Goal: Contribute content: Contribute content

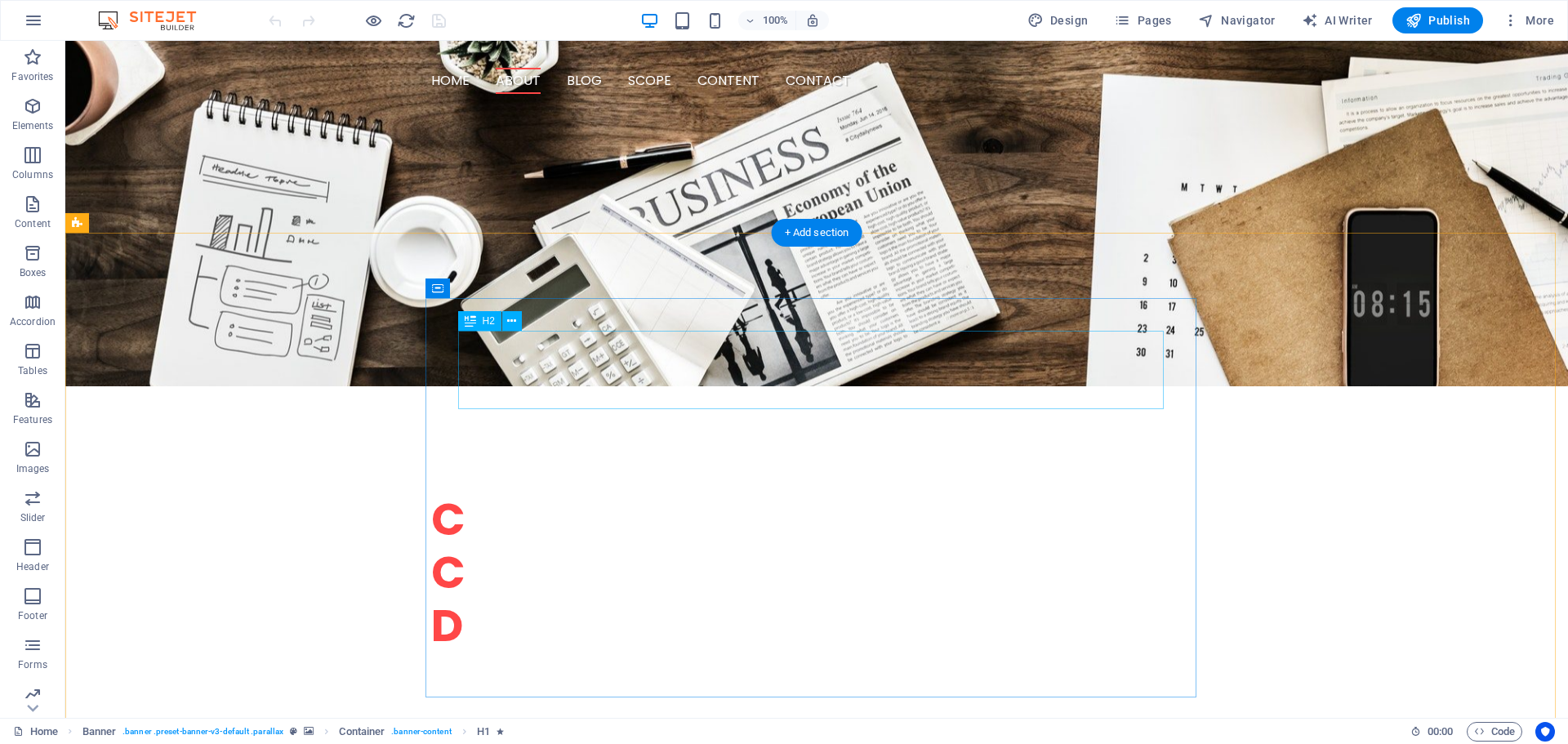
scroll to position [980, 0]
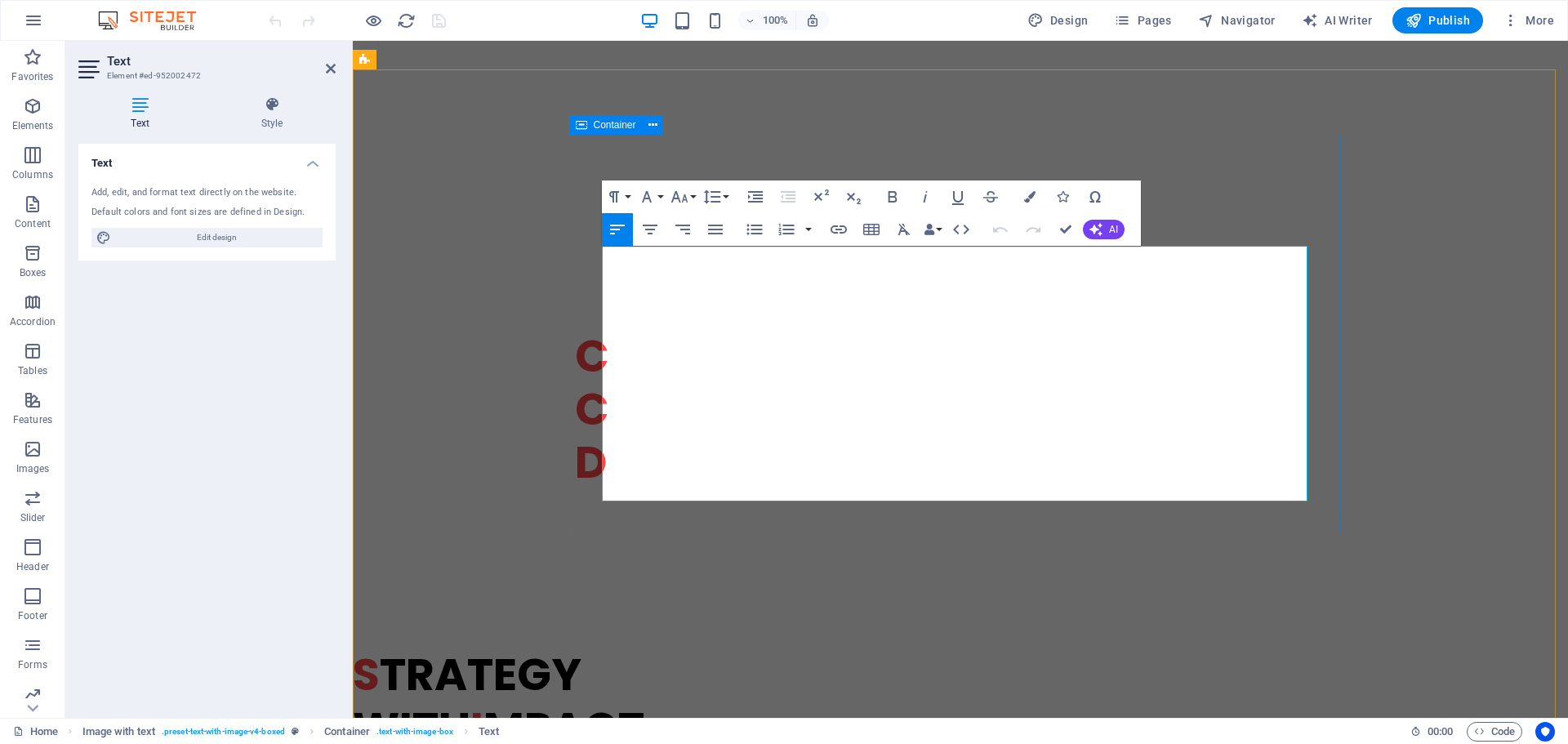
drag, startPoint x: 943, startPoint y: 302, endPoint x: 593, endPoint y: 283, distance: 350.5
click at [1096, 227] on icon "button" at bounding box center [1096, 230] width 13 height 13
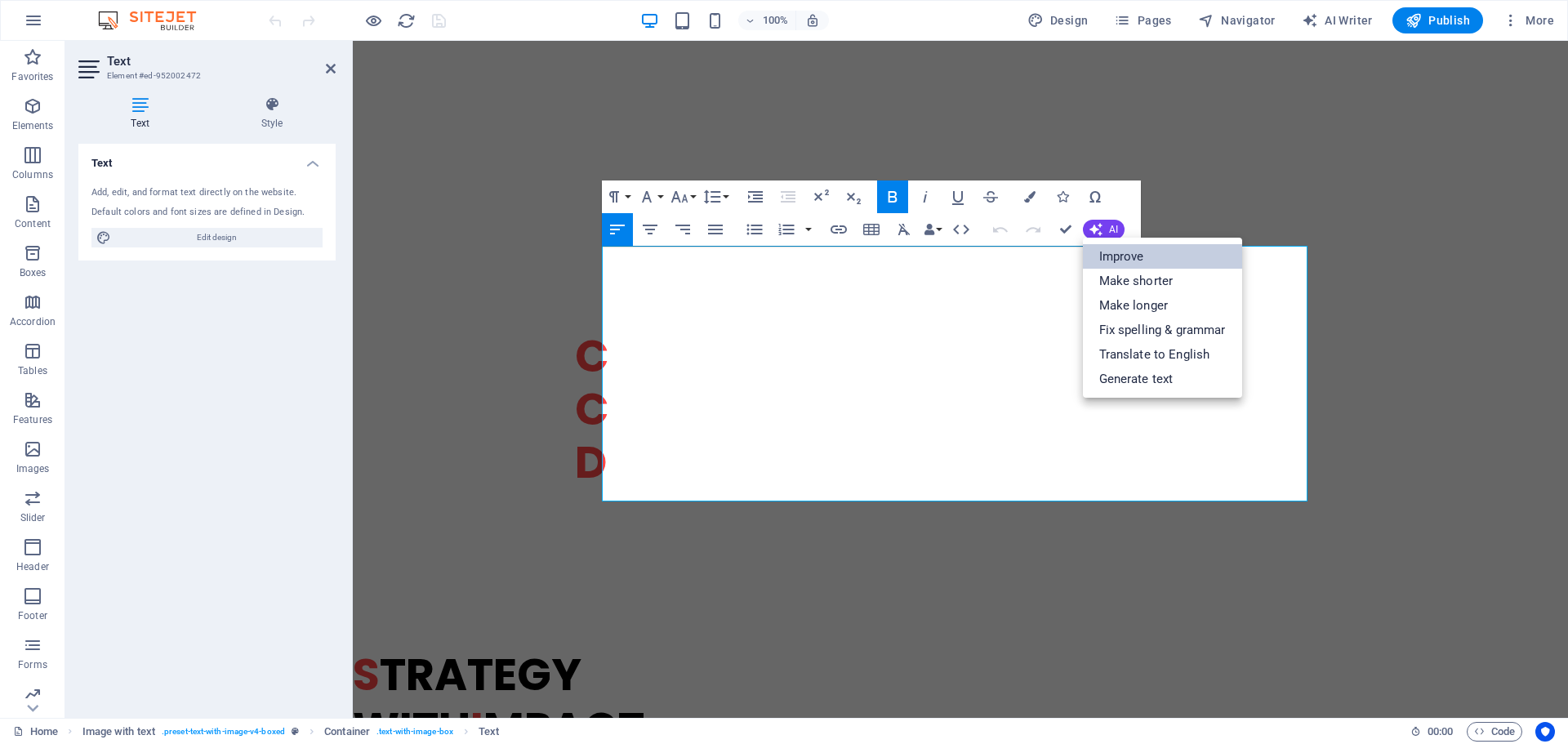
click at [1106, 255] on link "Improve" at bounding box center [1163, 257] width 159 height 25
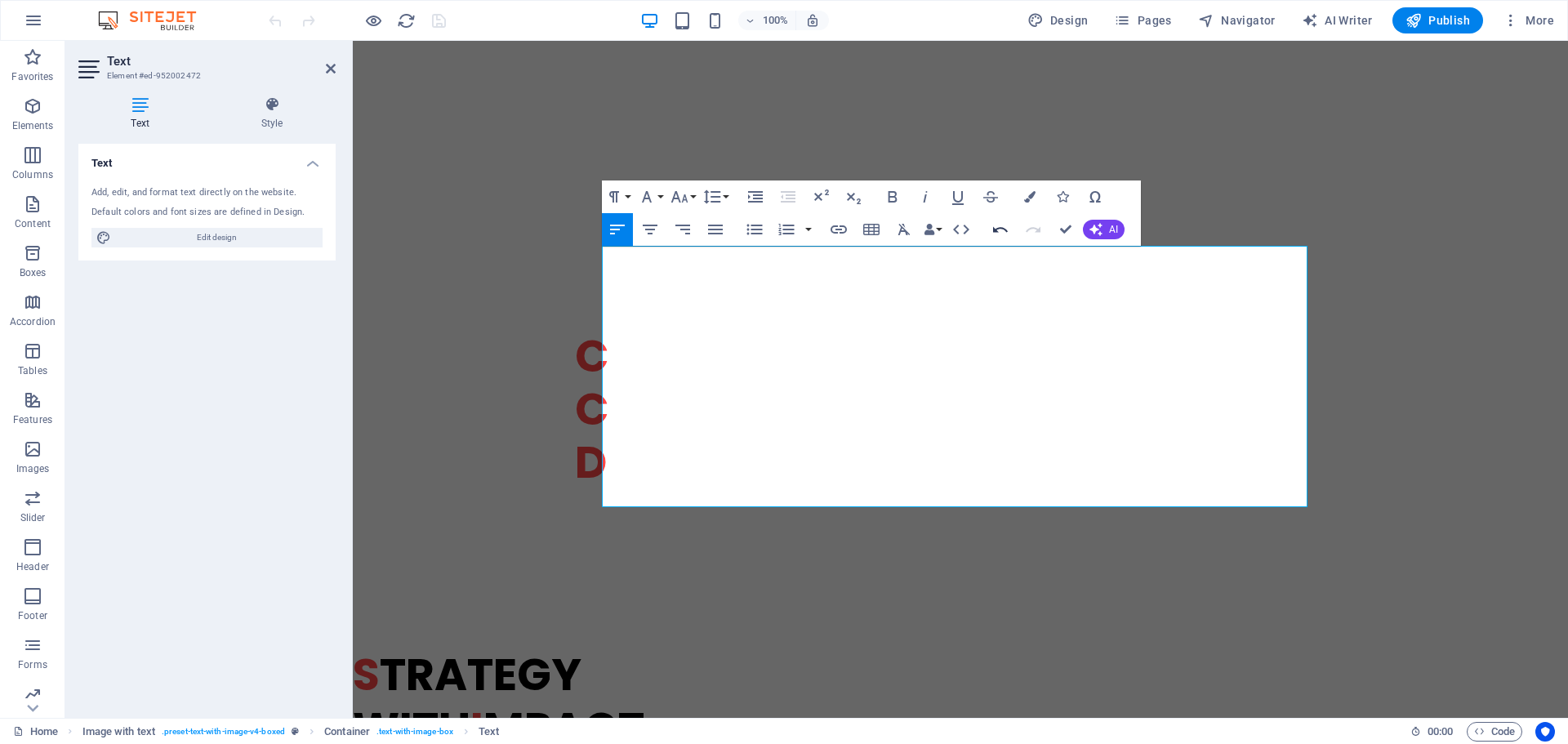
click at [997, 232] on icon "button" at bounding box center [1001, 230] width 15 height 6
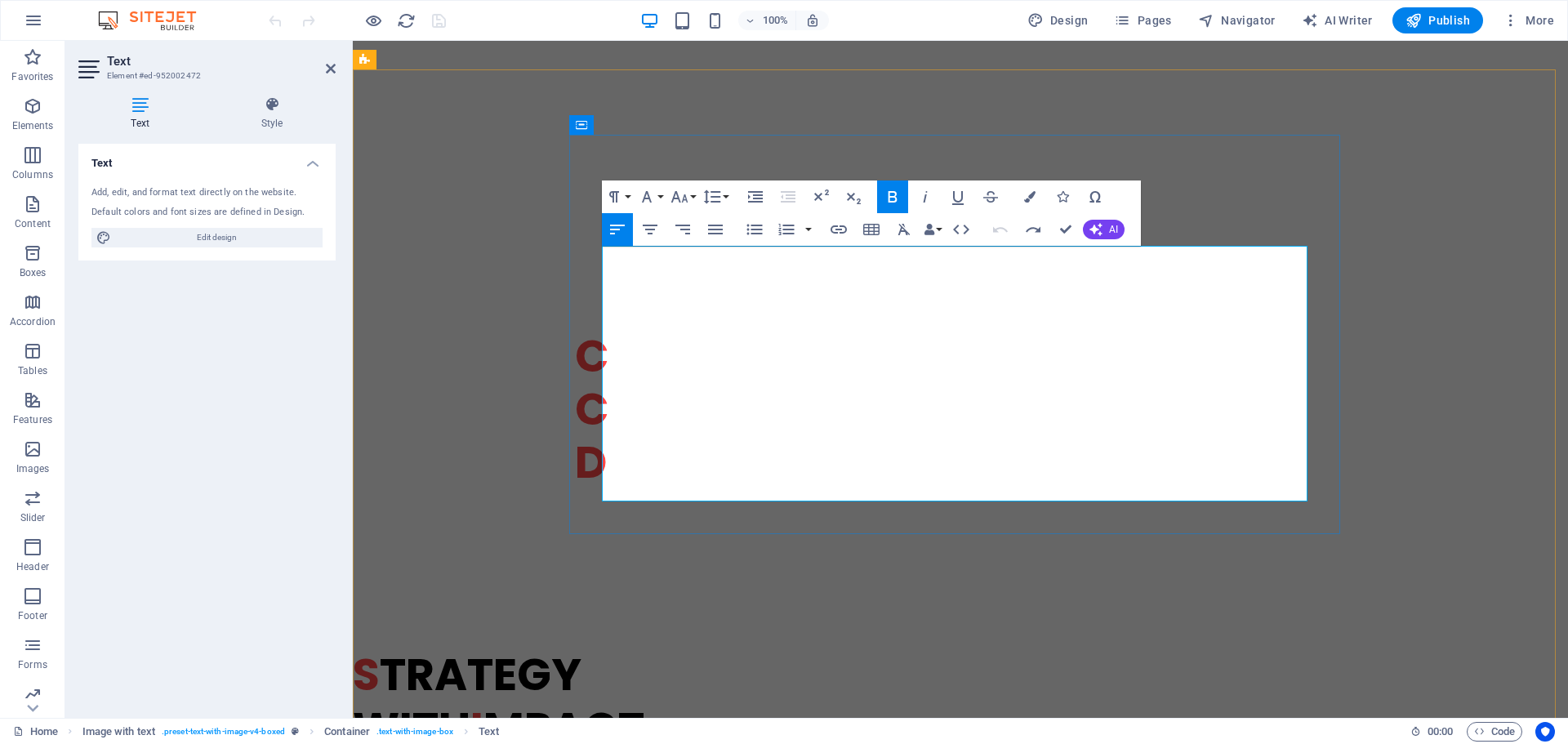
drag, startPoint x: 800, startPoint y: 490, endPoint x: 588, endPoint y: 278, distance: 299.8
copy div "I specialize in d i gital transformation, executive advisory, and next-gen cont…"
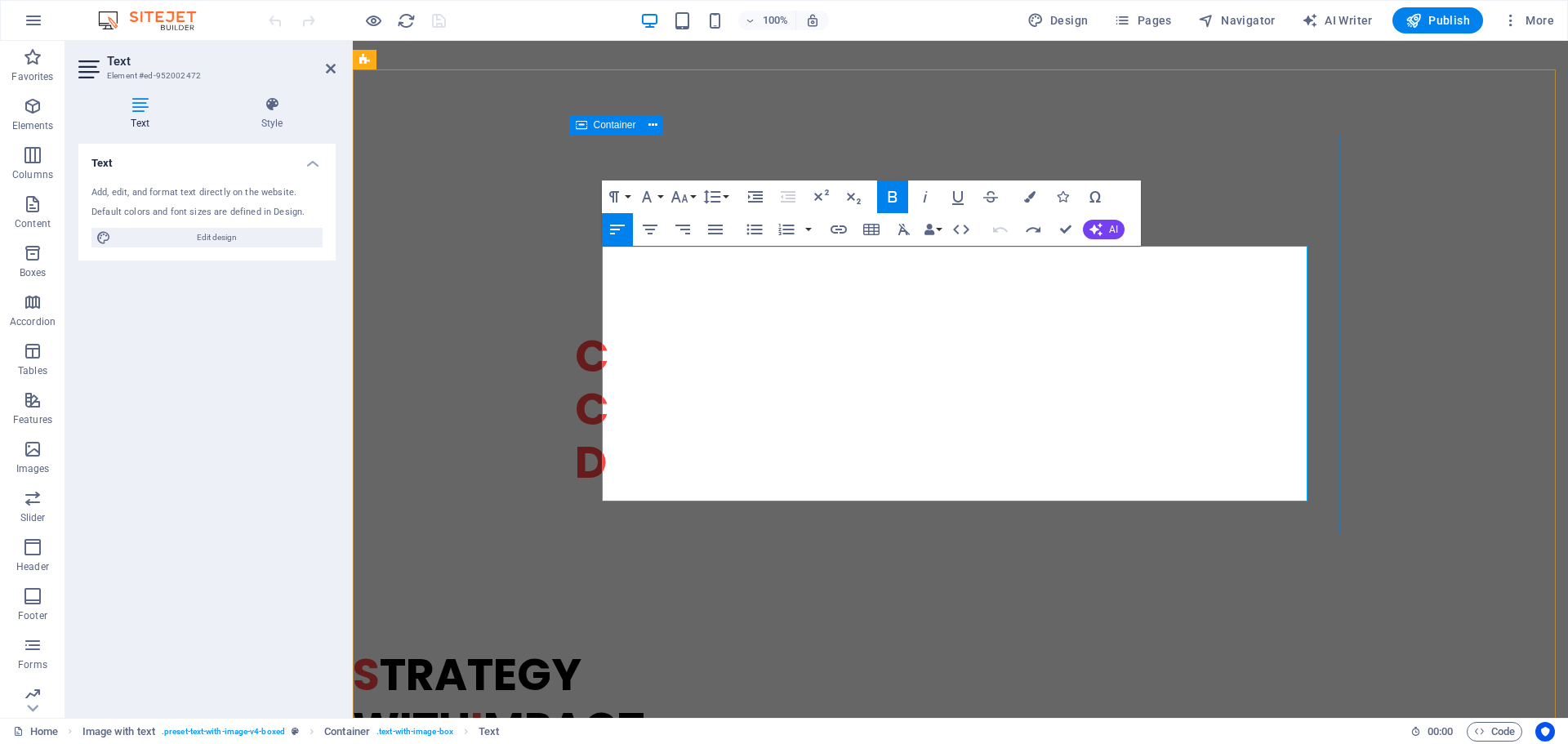
drag, startPoint x: 923, startPoint y: 302, endPoint x: 589, endPoint y: 281, distance: 334.7
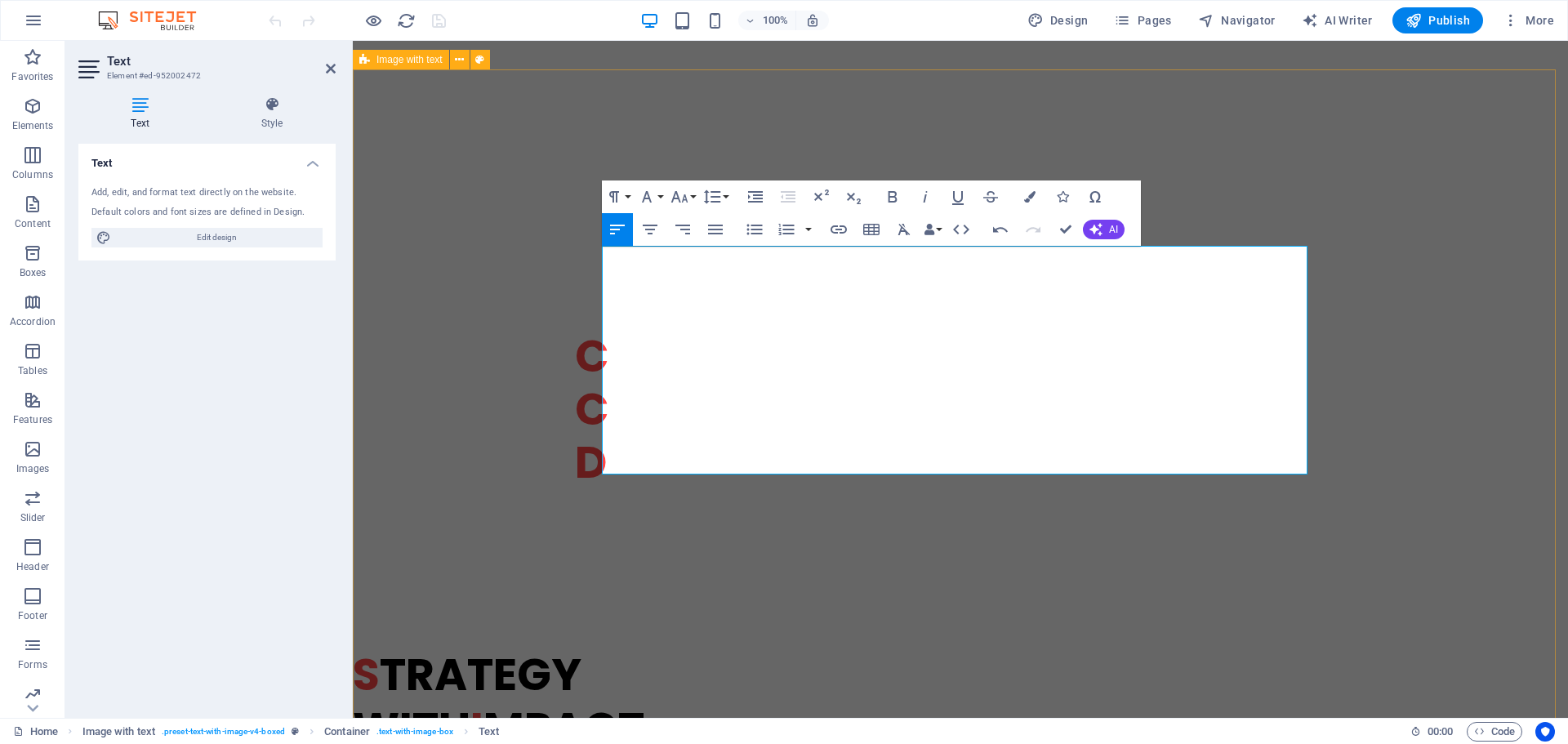
drag, startPoint x: 875, startPoint y: 277, endPoint x: 556, endPoint y: 274, distance: 319.0
click at [627, 195] on button "Paragraph Format" at bounding box center [617, 197] width 31 height 33
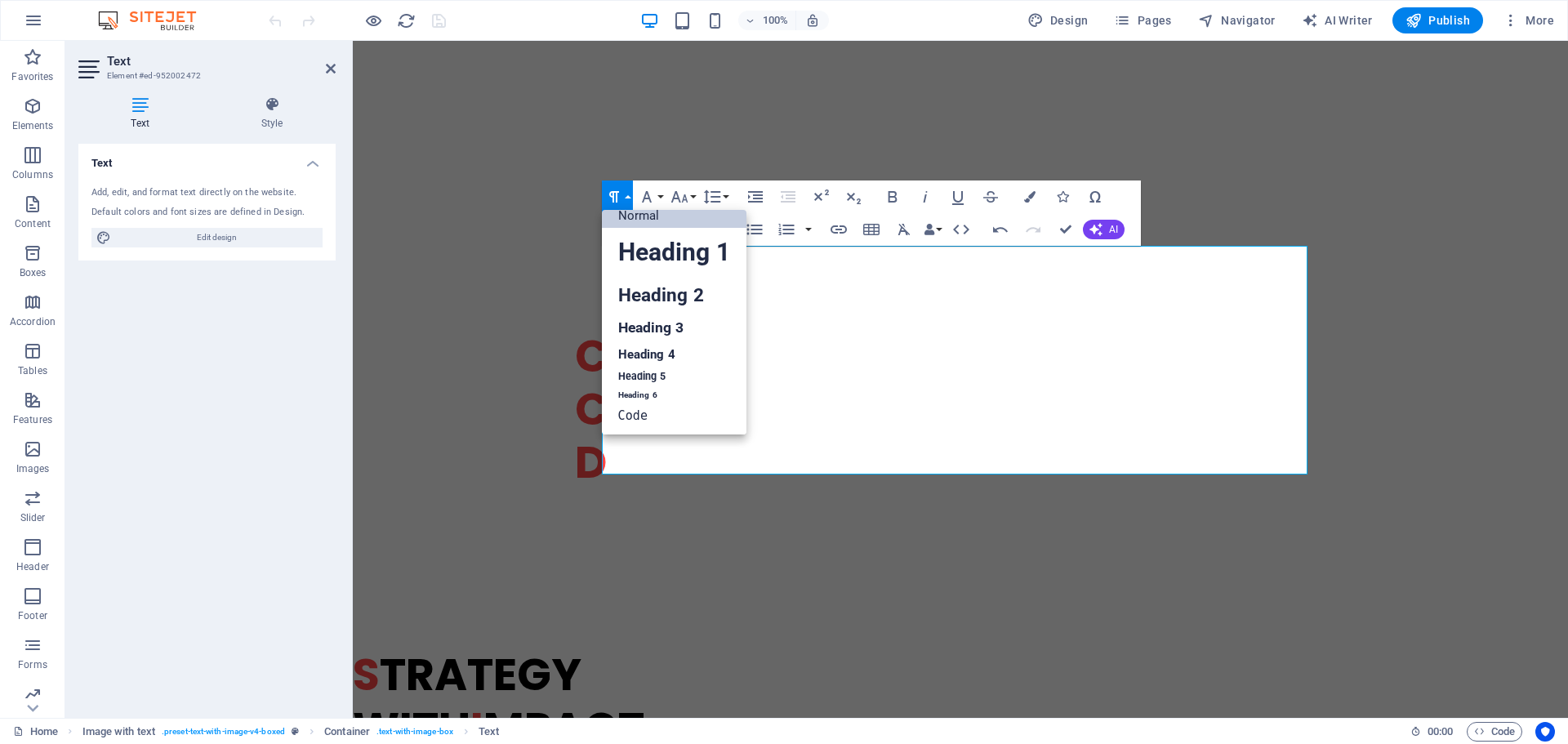
scroll to position [13, 0]
click at [619, 370] on link "Heading 5" at bounding box center [674, 377] width 145 height 20
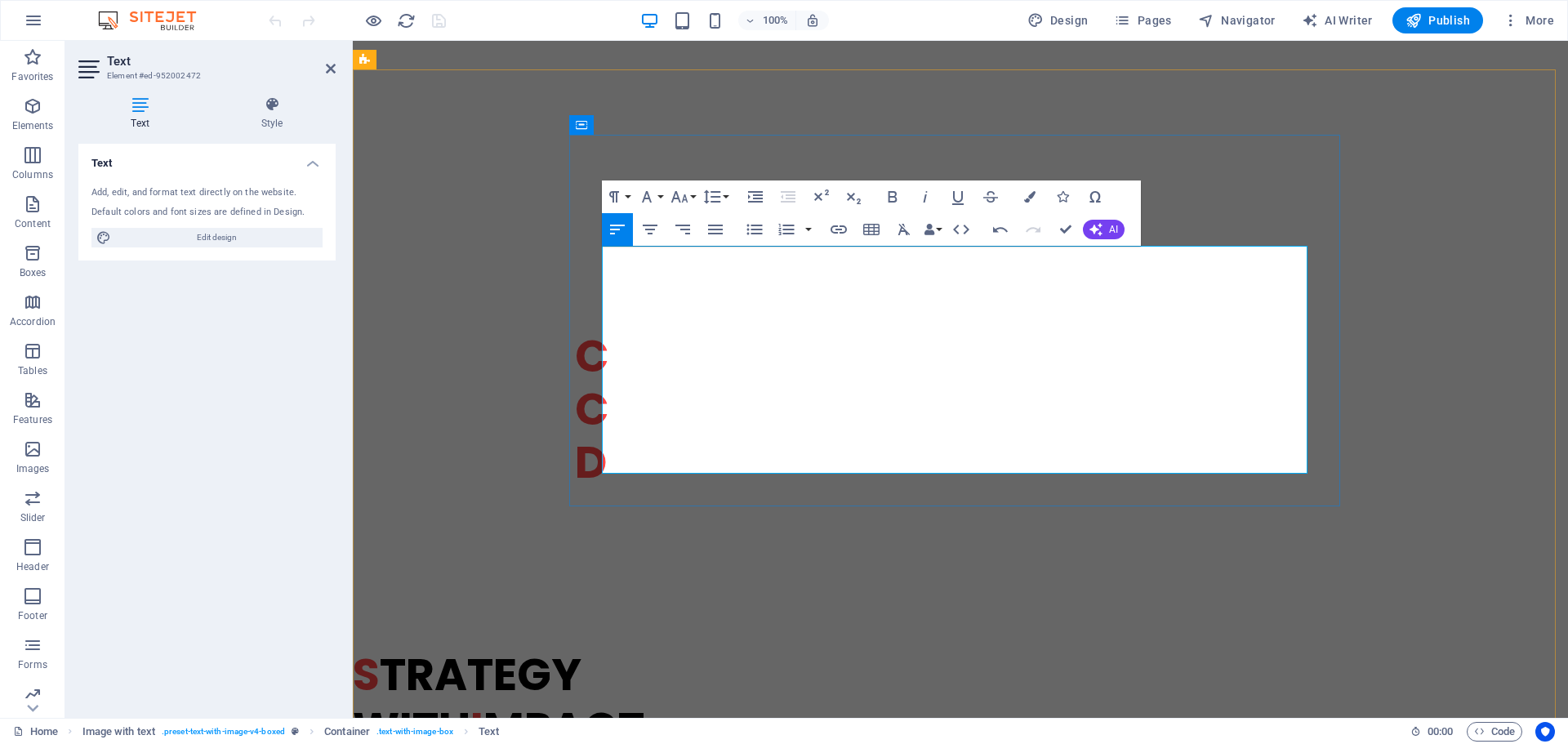
drag, startPoint x: 1011, startPoint y: 273, endPoint x: 619, endPoint y: 276, distance: 392.0
click at [1025, 197] on icon "button" at bounding box center [1030, 197] width 11 height 11
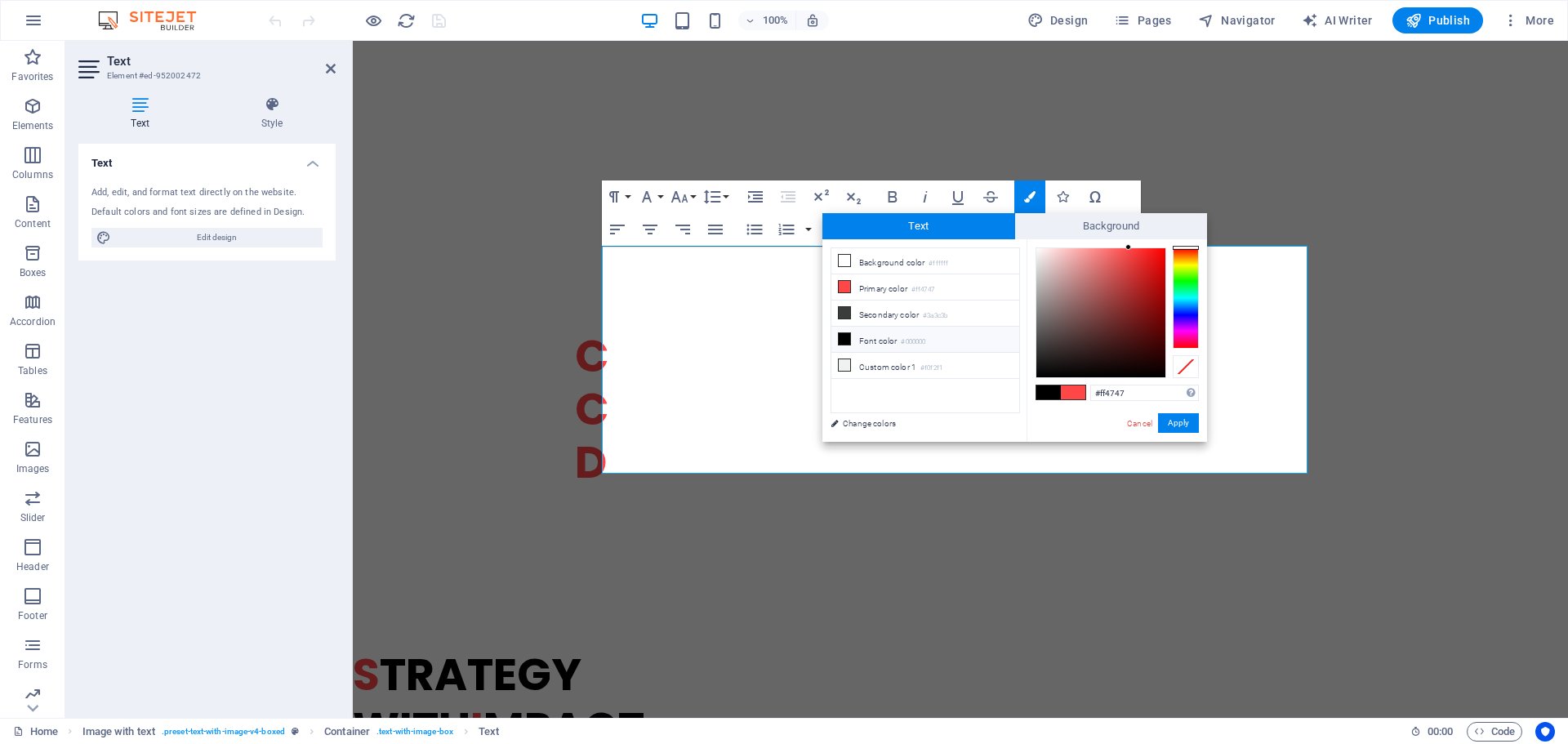
click at [886, 338] on li "Font color #000000" at bounding box center [925, 340] width 188 height 26
click at [1172, 424] on button "Apply" at bounding box center [1178, 423] width 41 height 20
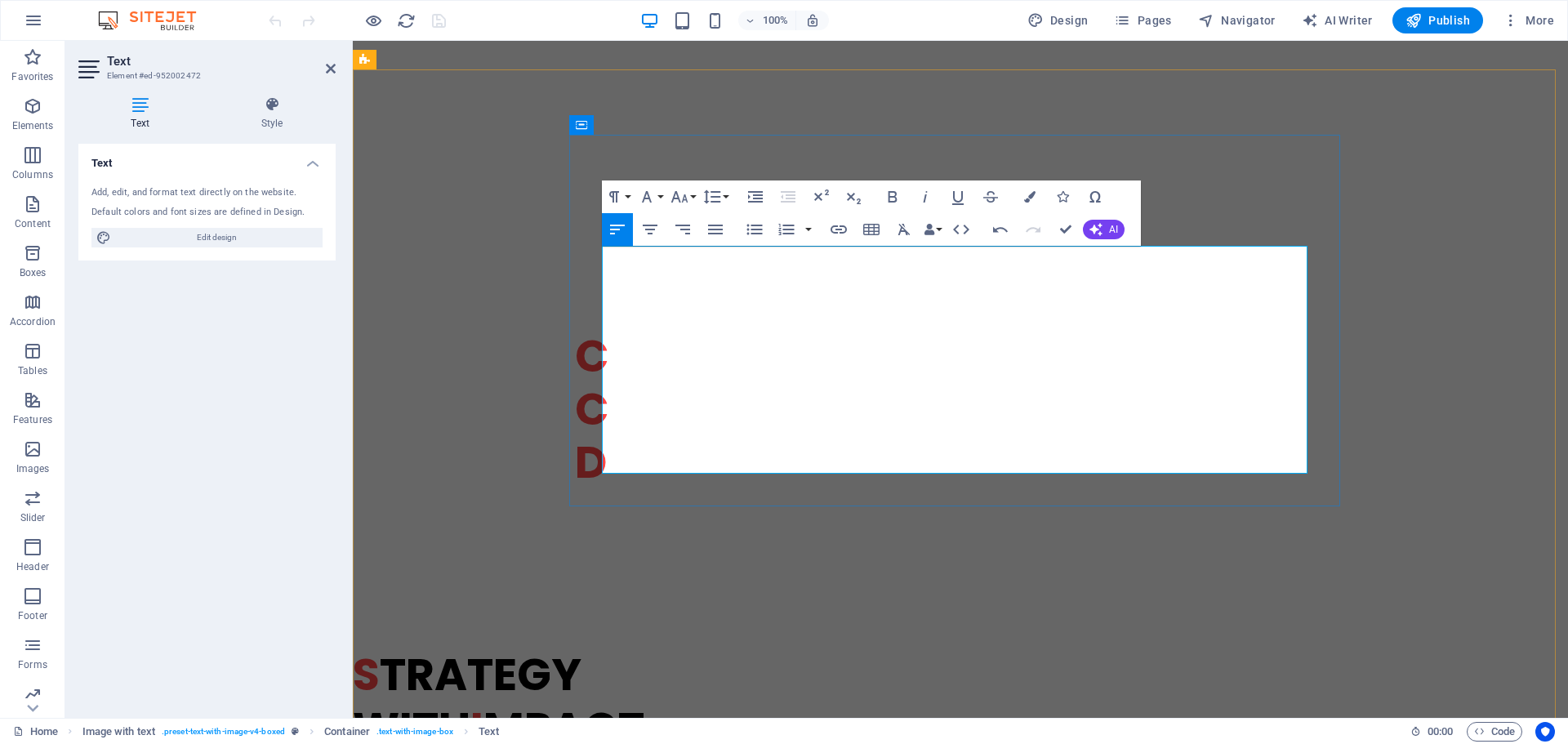
click at [1030, 195] on icon "button" at bounding box center [1030, 197] width 11 height 11
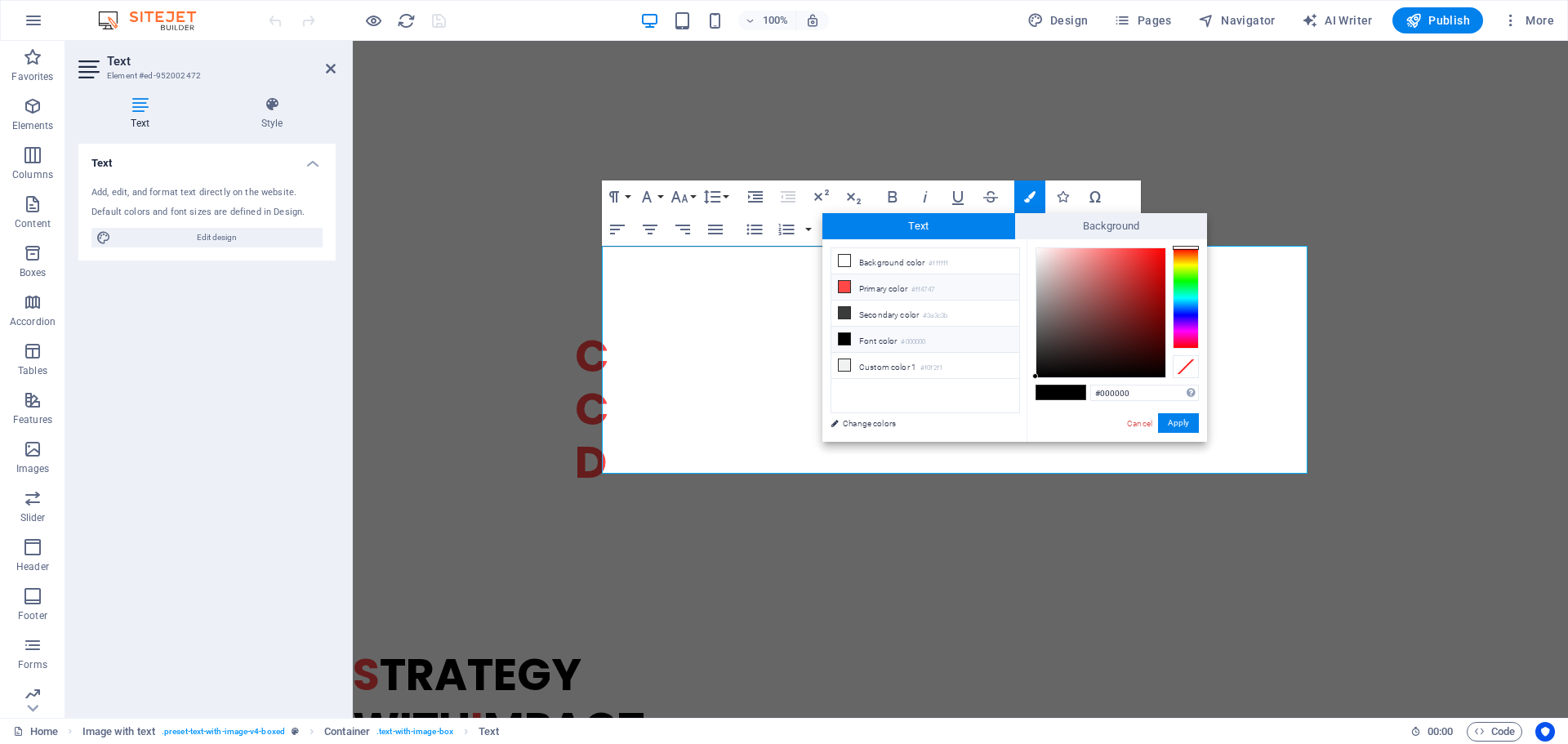
click at [899, 288] on li "Primary color #ff4747" at bounding box center [925, 288] width 188 height 26
type input "#ff4747"
click at [1168, 420] on button "Apply" at bounding box center [1178, 423] width 41 height 20
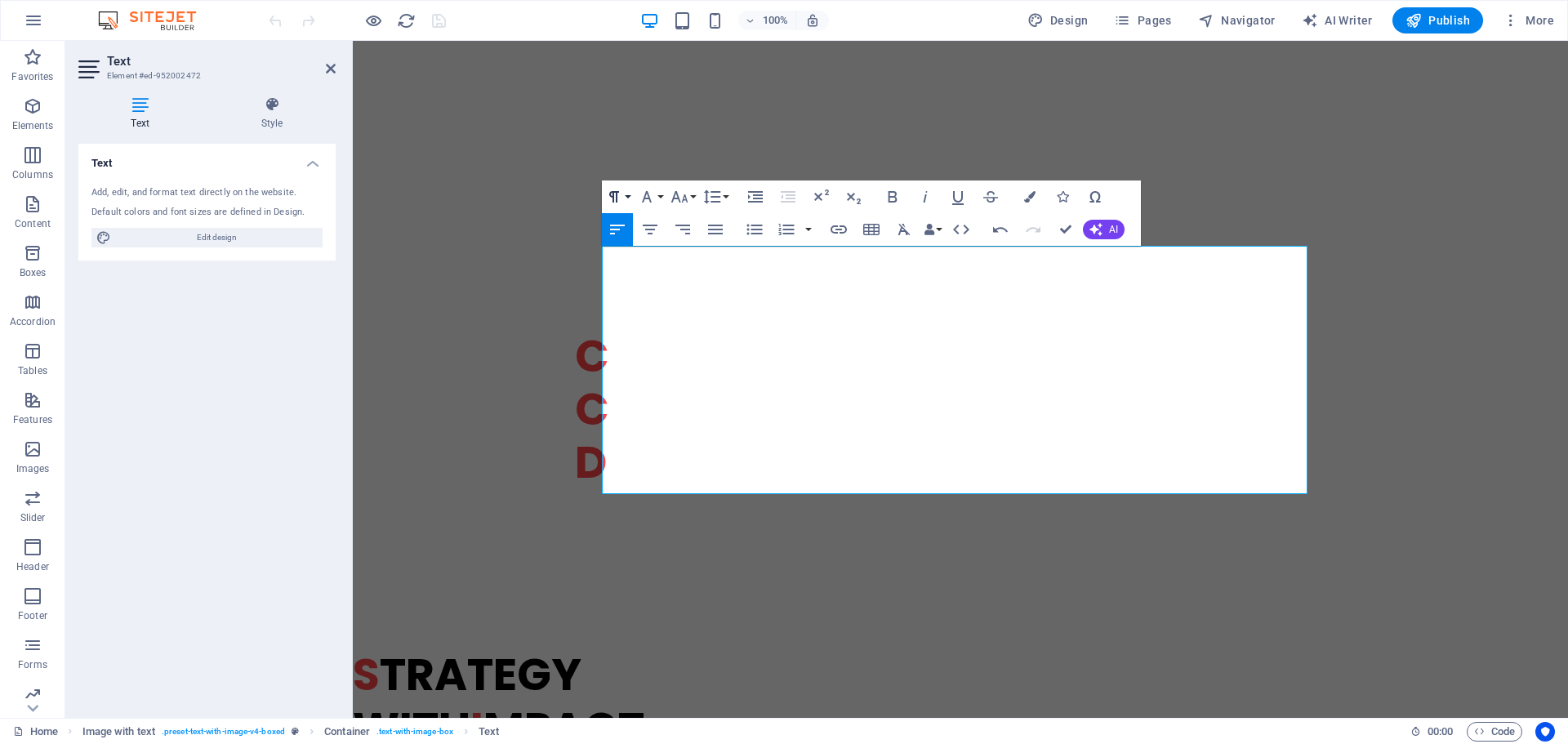
click at [626, 194] on button "Paragraph Format" at bounding box center [617, 197] width 31 height 33
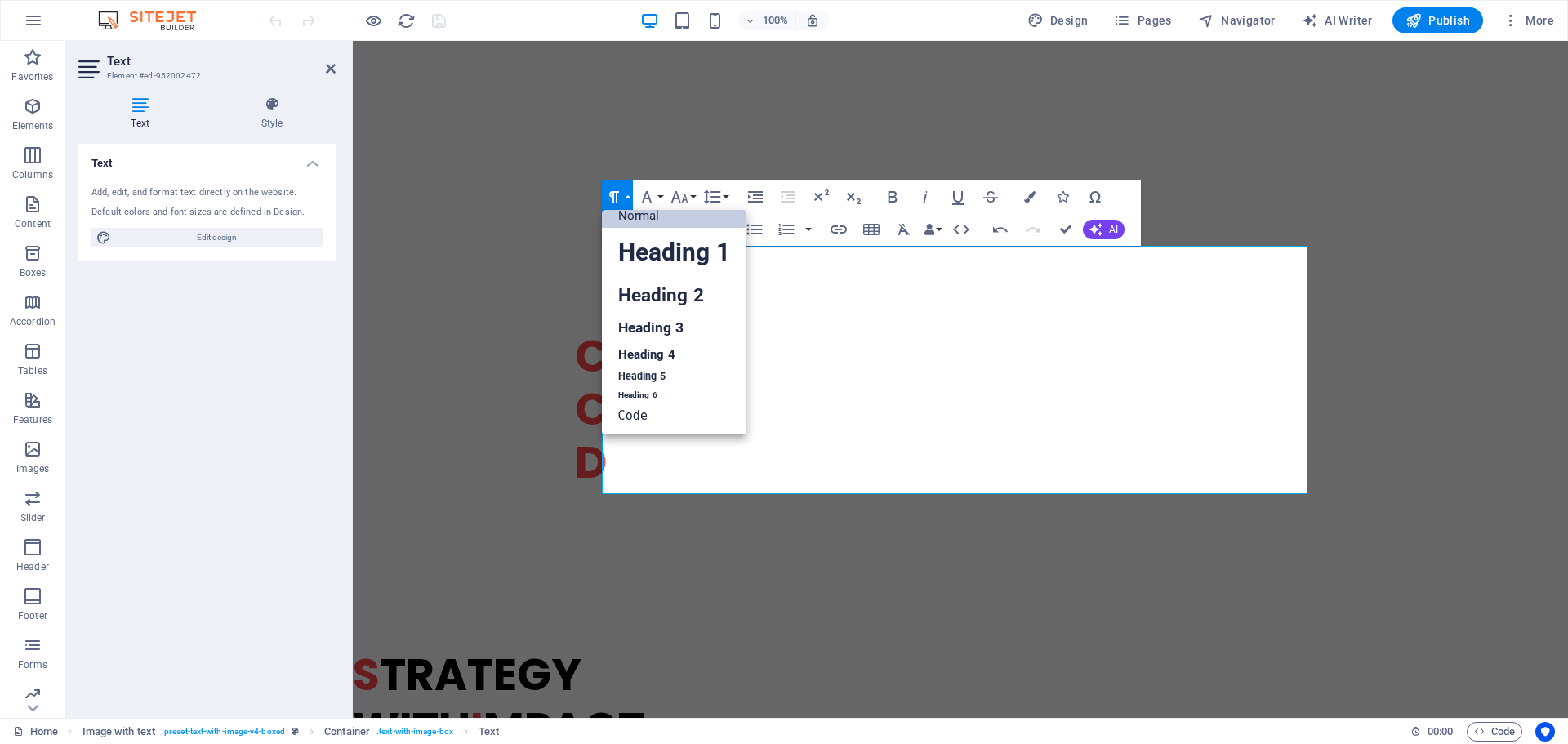
click at [638, 213] on link "Normal" at bounding box center [674, 216] width 145 height 25
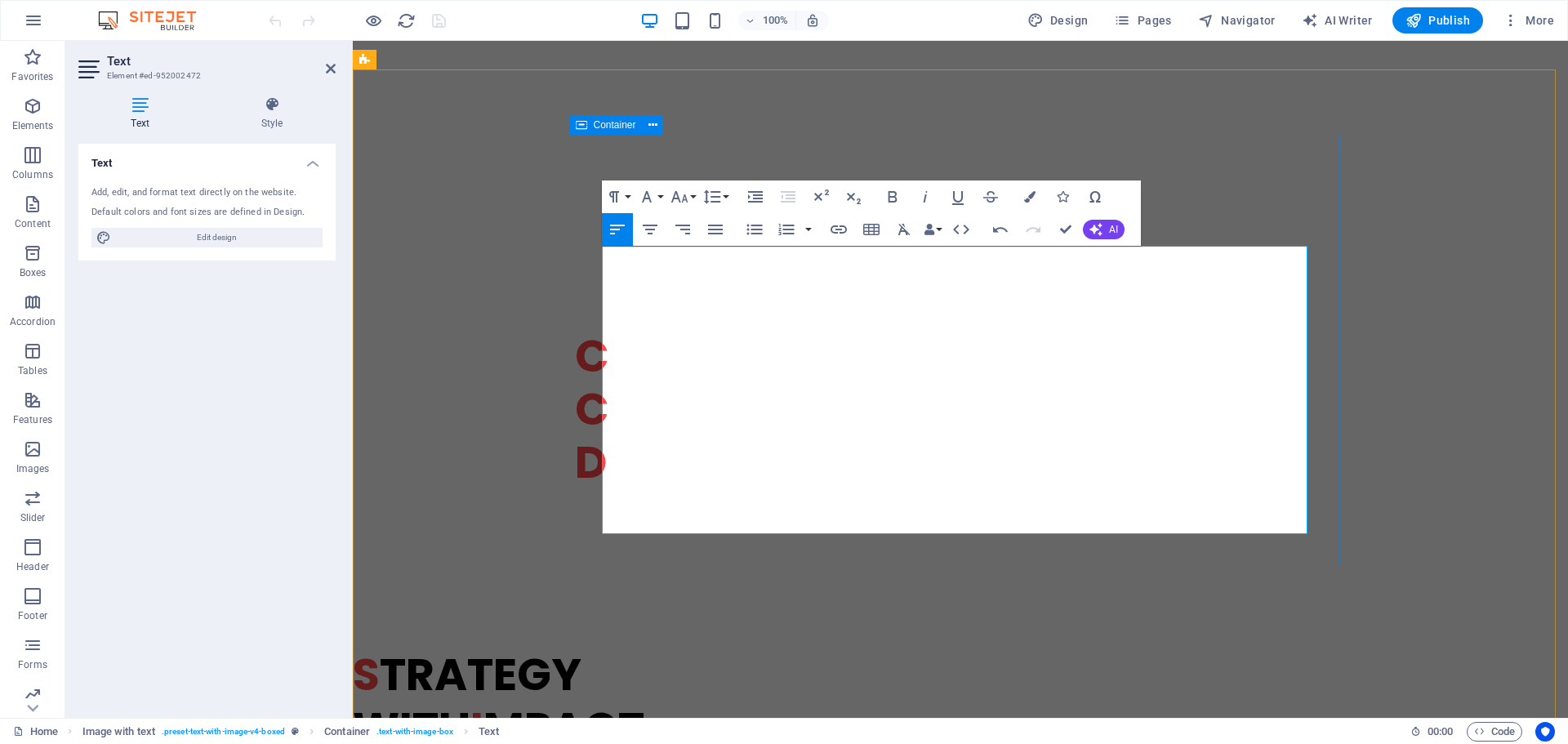
drag, startPoint x: 1023, startPoint y: 273, endPoint x: 569, endPoint y: 284, distance: 454.1
click at [626, 195] on button "Paragraph Format" at bounding box center [617, 197] width 31 height 33
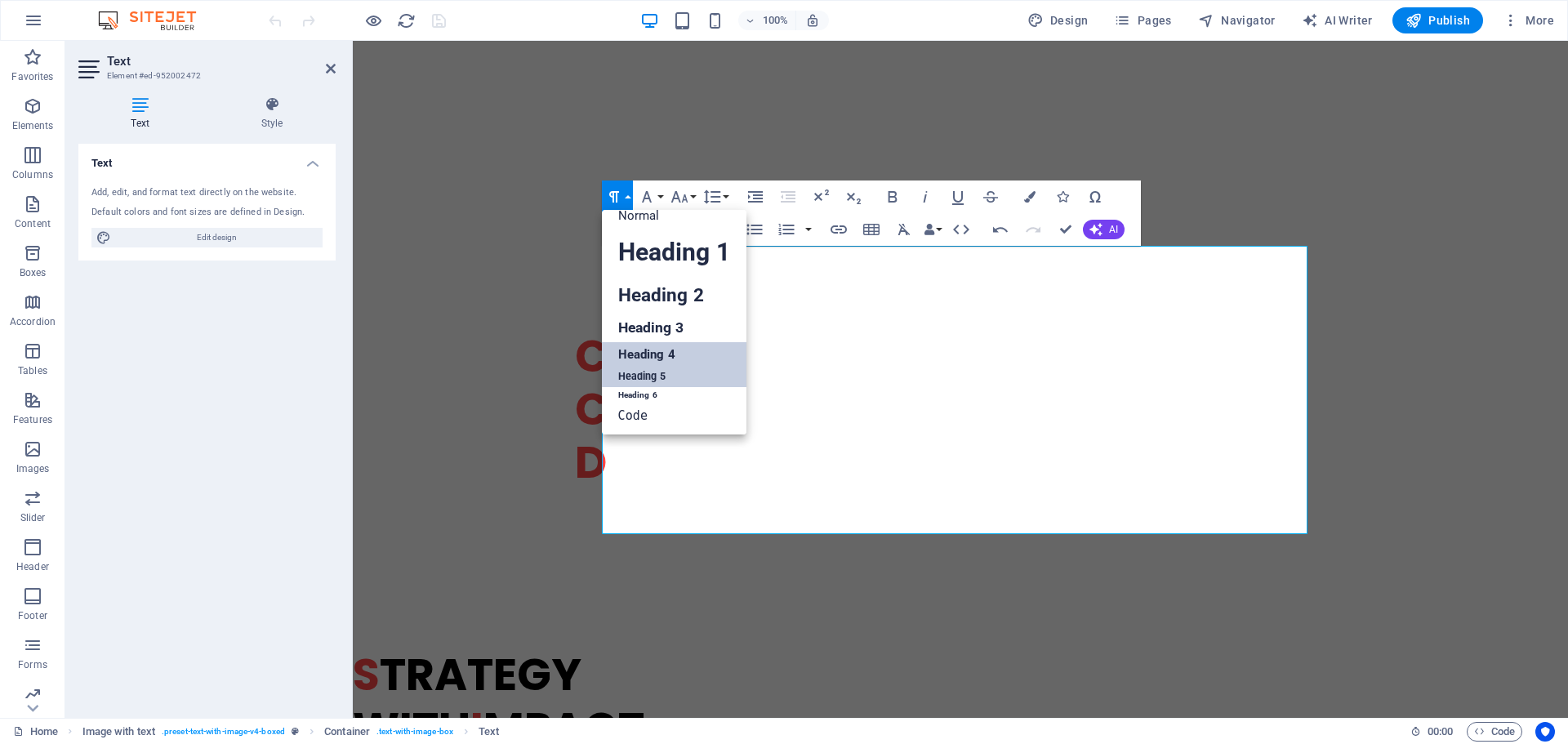
click at [639, 345] on link "Heading 4" at bounding box center [674, 355] width 145 height 25
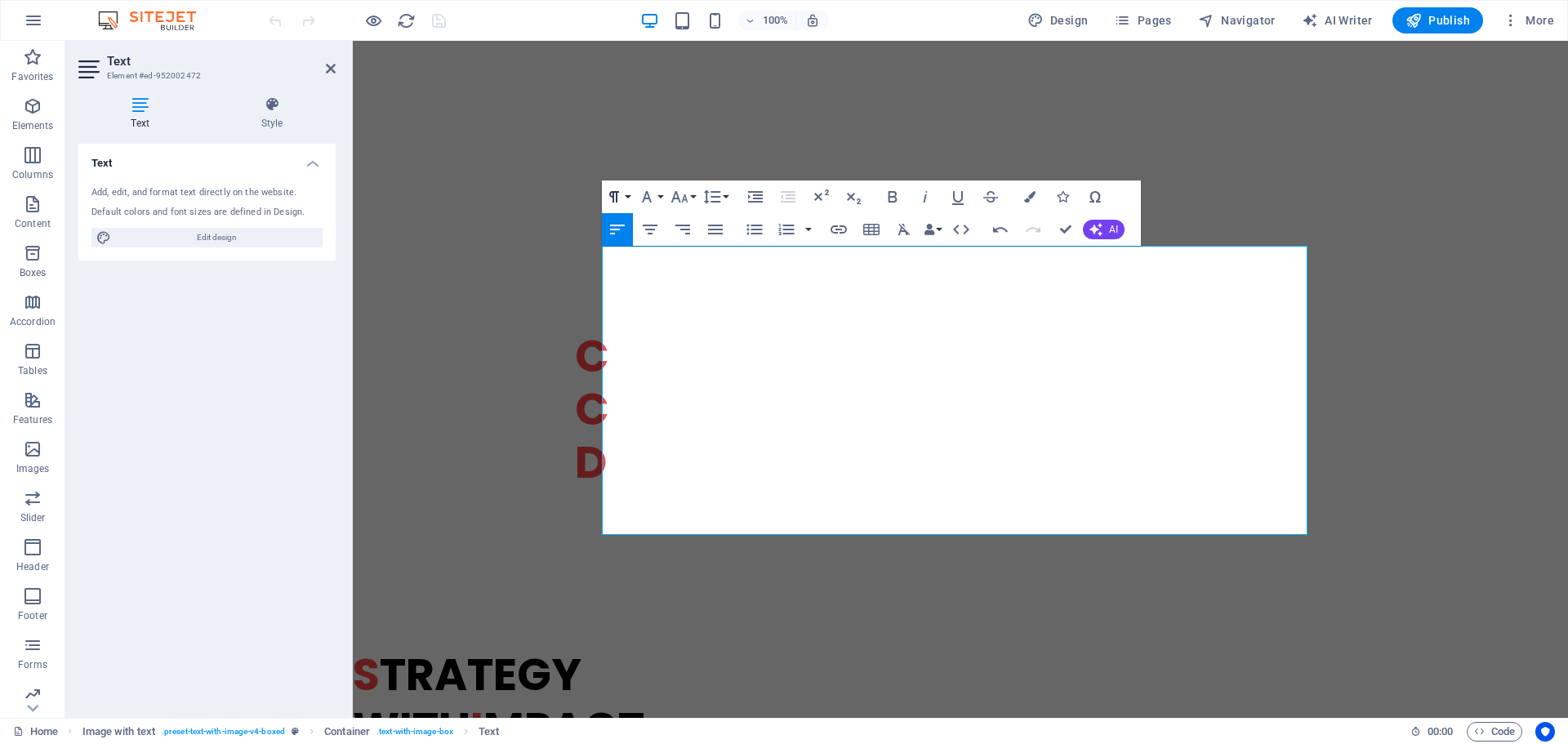
click at [625, 195] on button "Paragraph Format" at bounding box center [617, 197] width 31 height 33
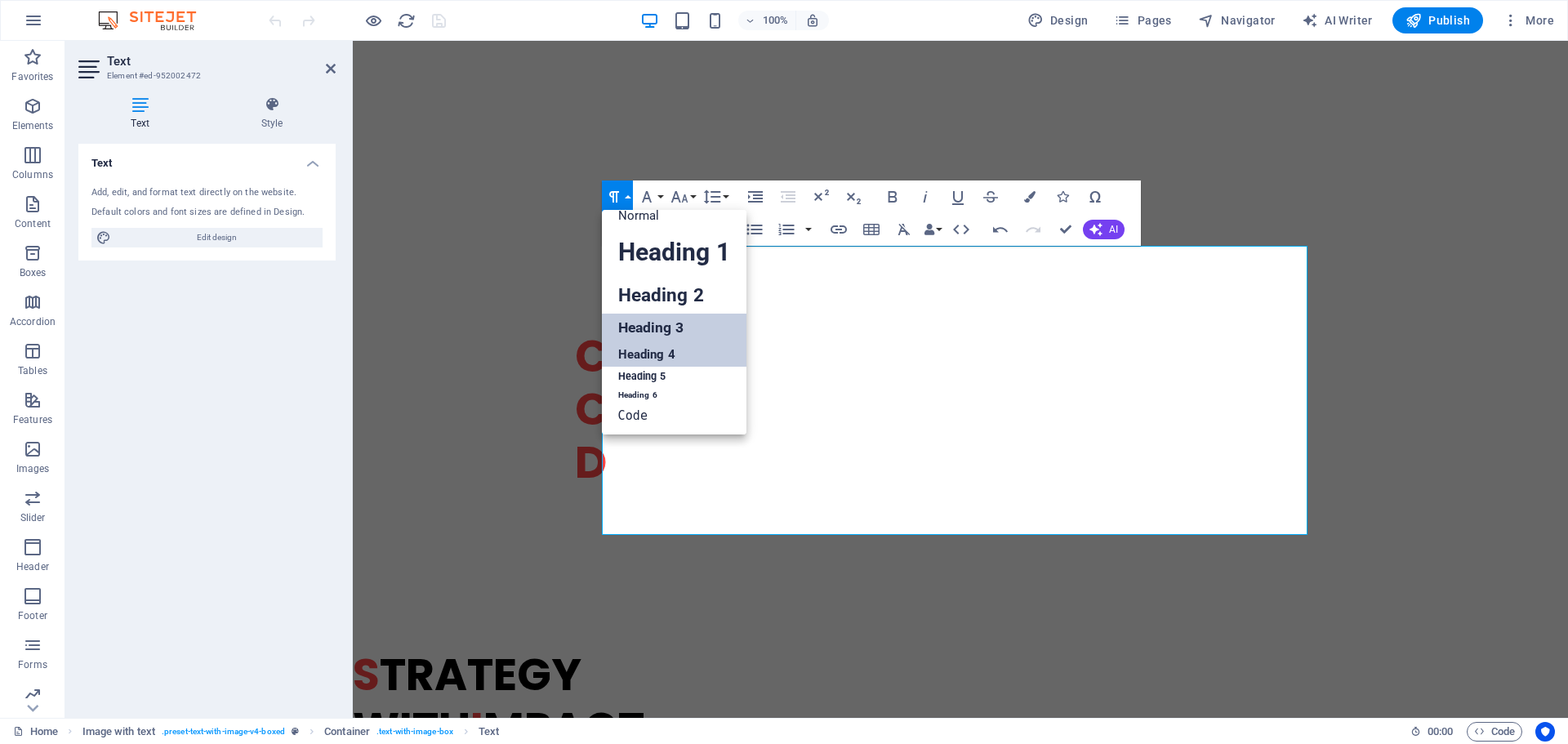
click at [649, 323] on link "Heading 3" at bounding box center [674, 328] width 145 height 29
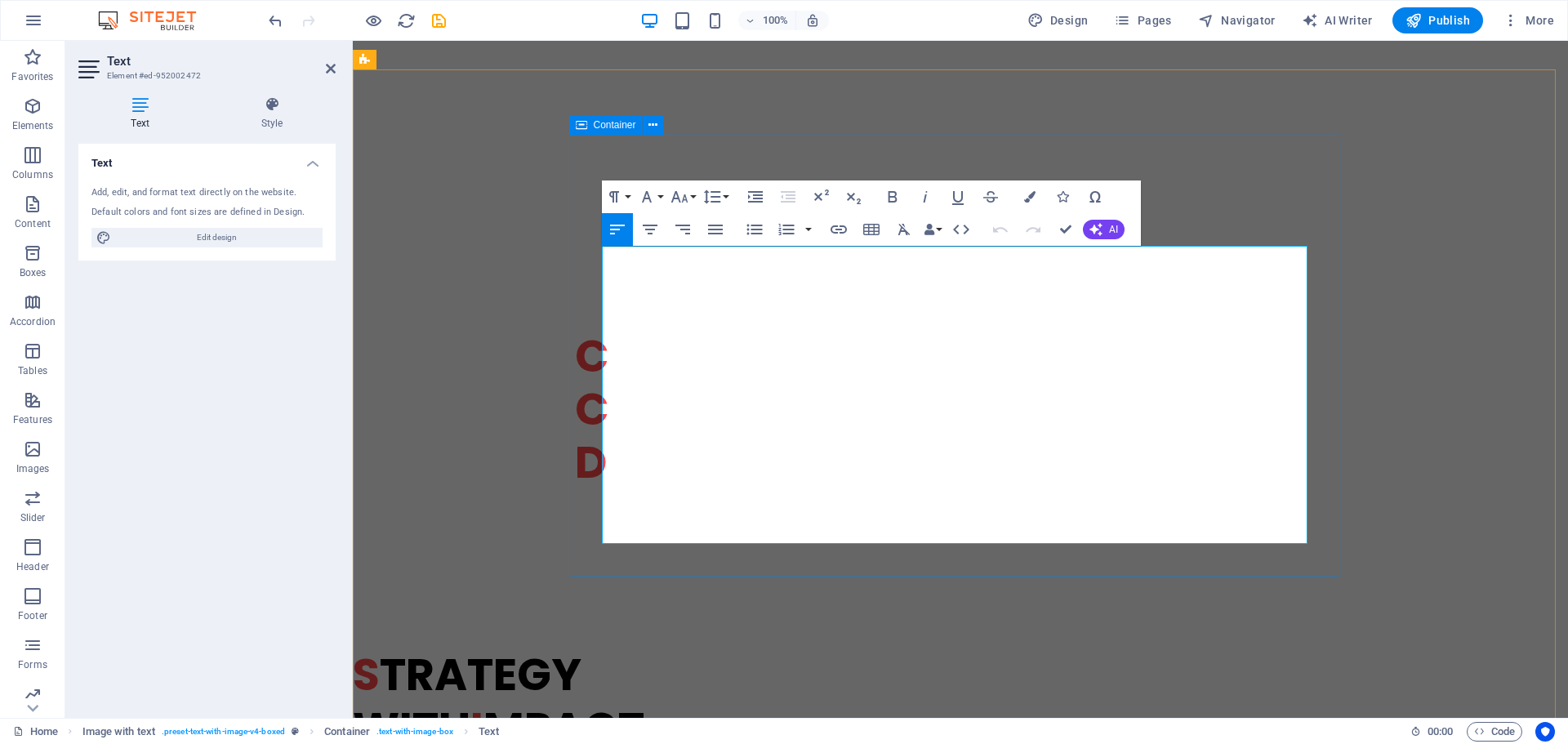
drag, startPoint x: 614, startPoint y: 280, endPoint x: 576, endPoint y: 279, distance: 38.0
click at [1030, 199] on icon "button" at bounding box center [1030, 197] width 11 height 11
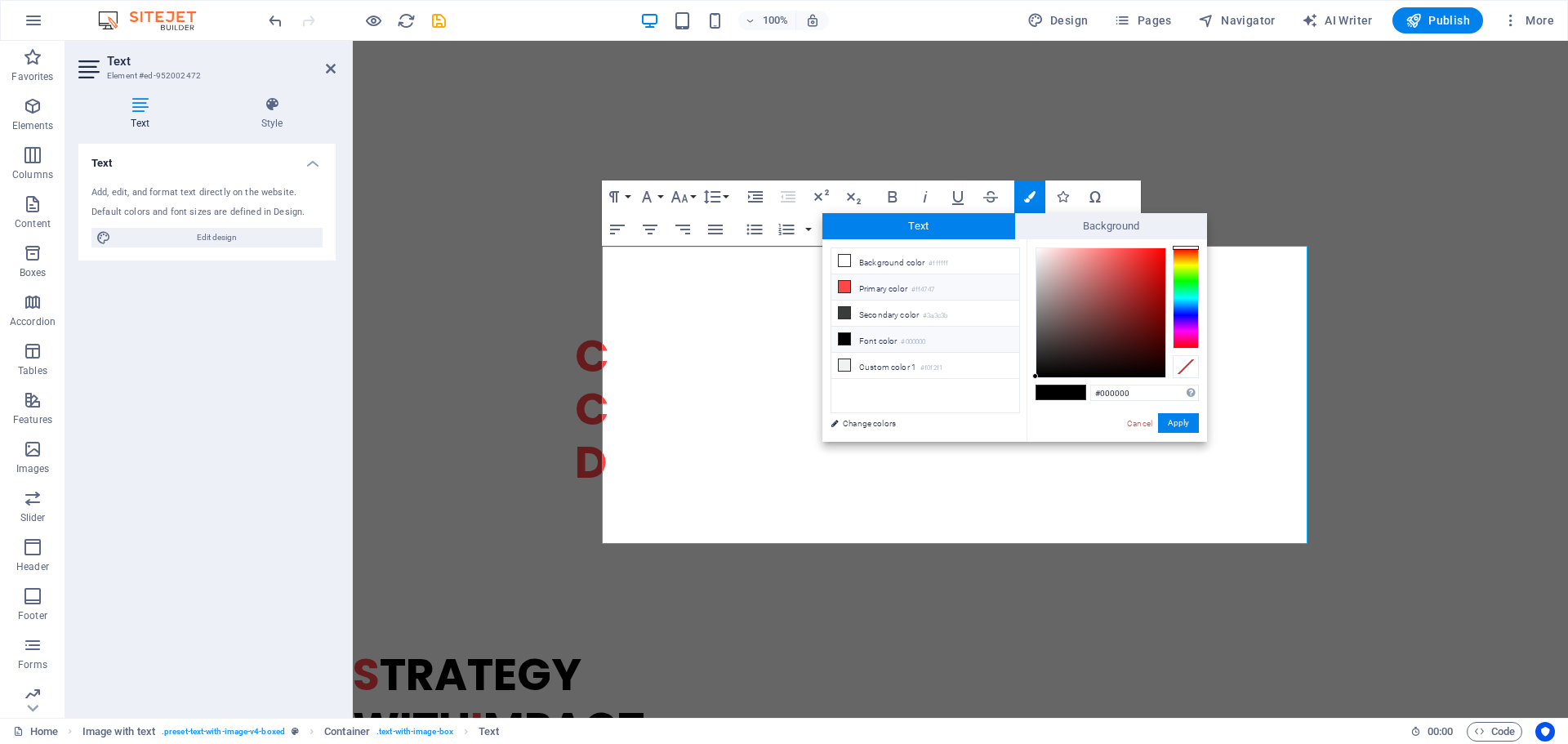
click at [921, 282] on li "Primary color #ff4747" at bounding box center [925, 288] width 188 height 26
type input "#ff4747"
click at [1179, 423] on button "Apply" at bounding box center [1178, 423] width 41 height 20
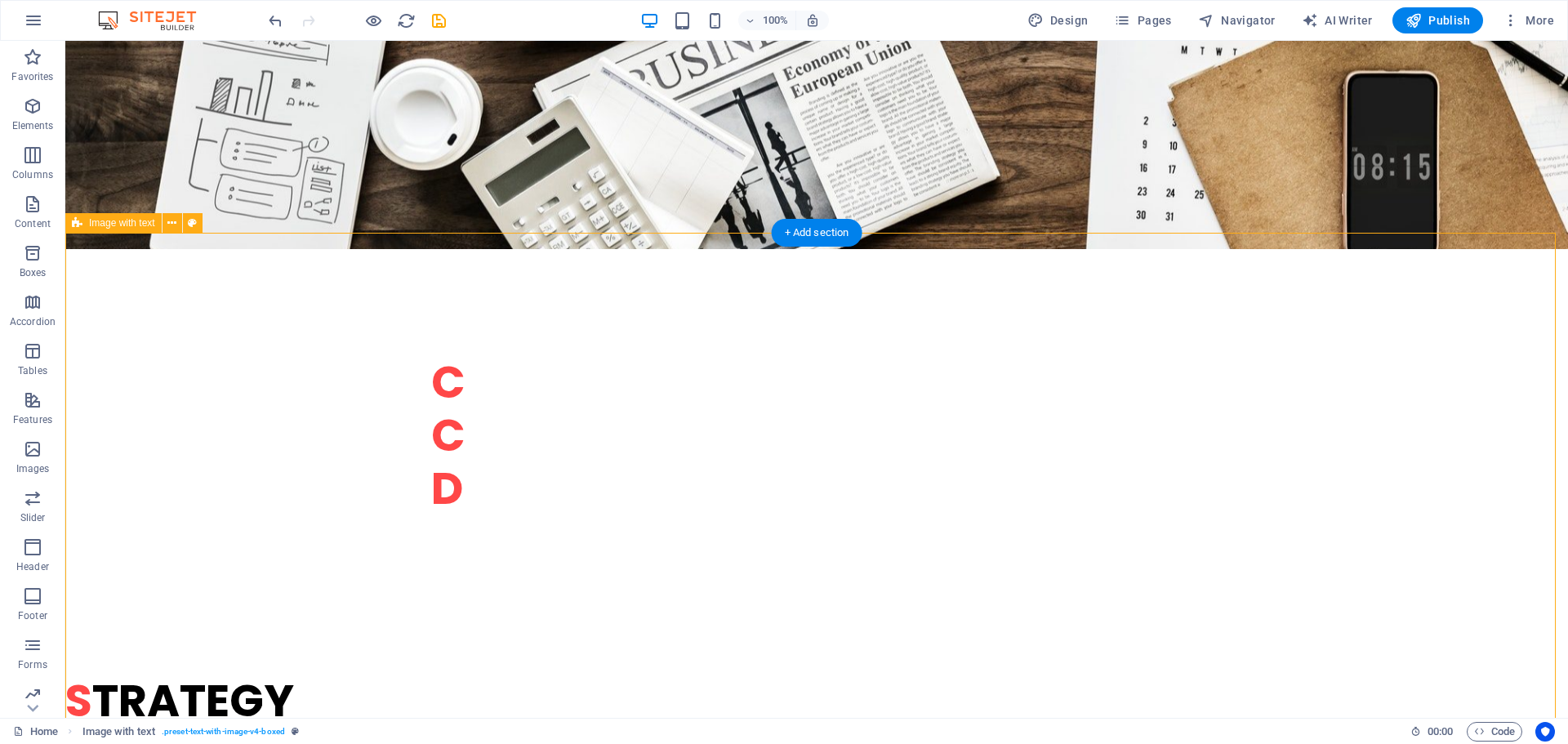
scroll to position [980, 0]
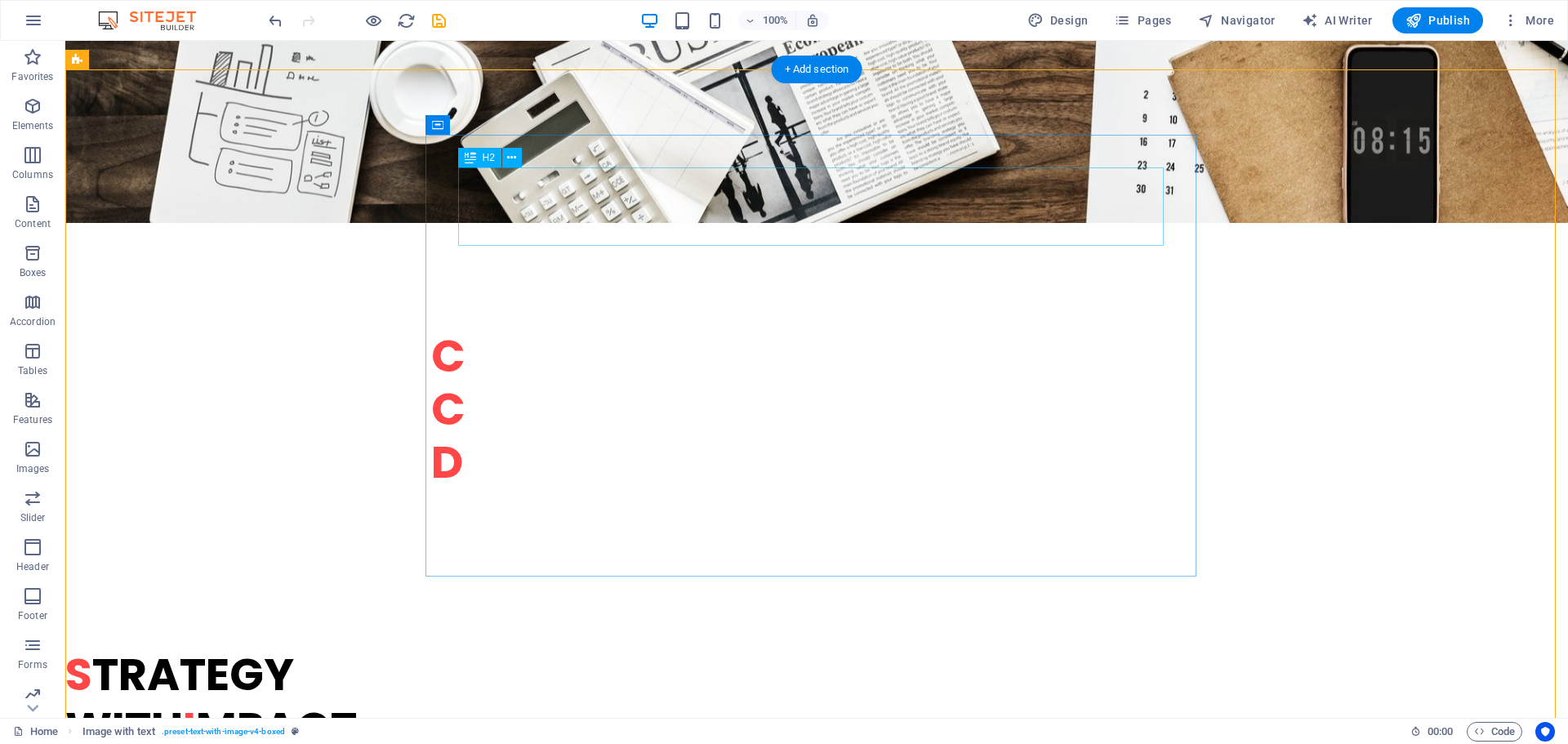
click at [511, 160] on icon at bounding box center [511, 158] width 9 height 17
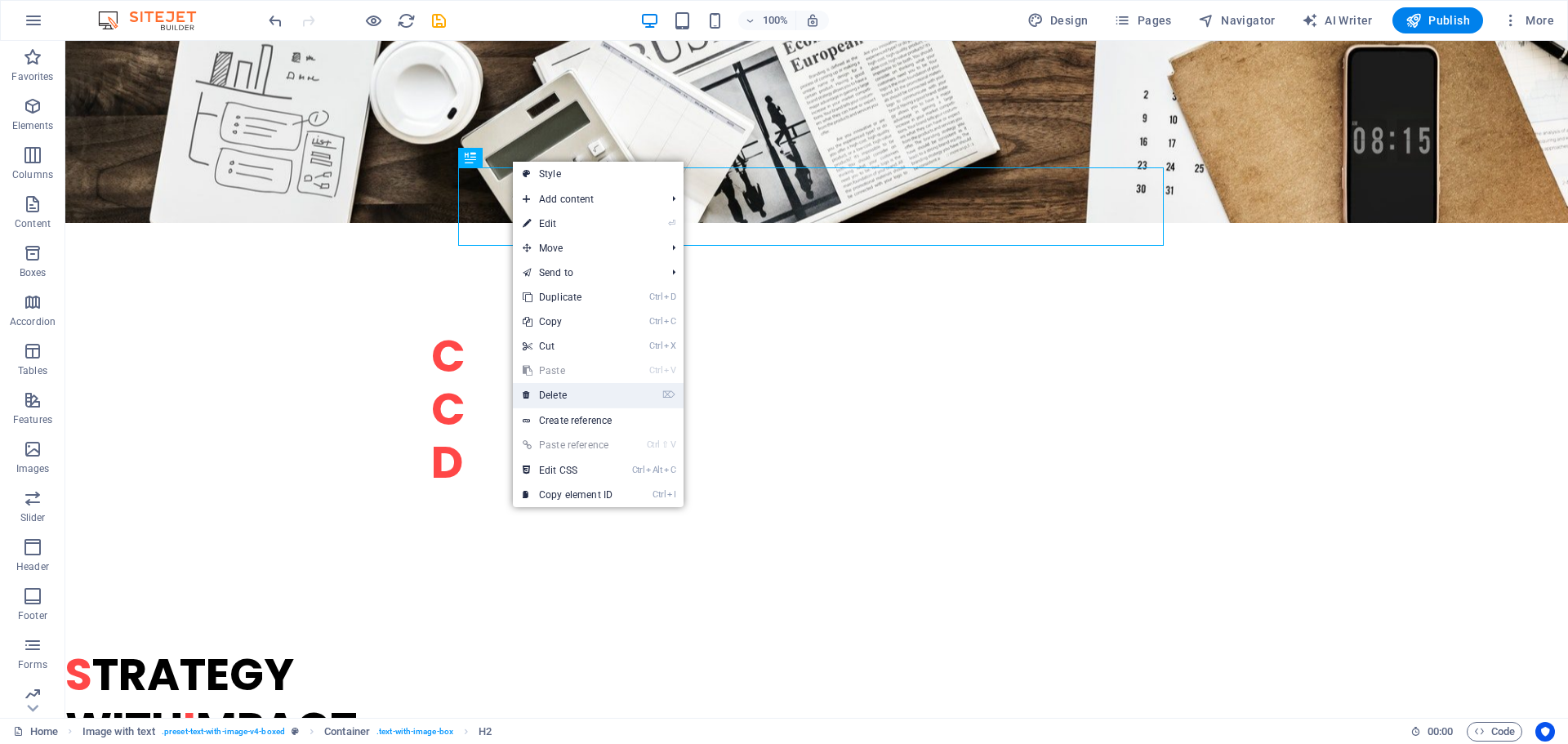
click at [557, 389] on link "⌦ Delete" at bounding box center [567, 395] width 110 height 25
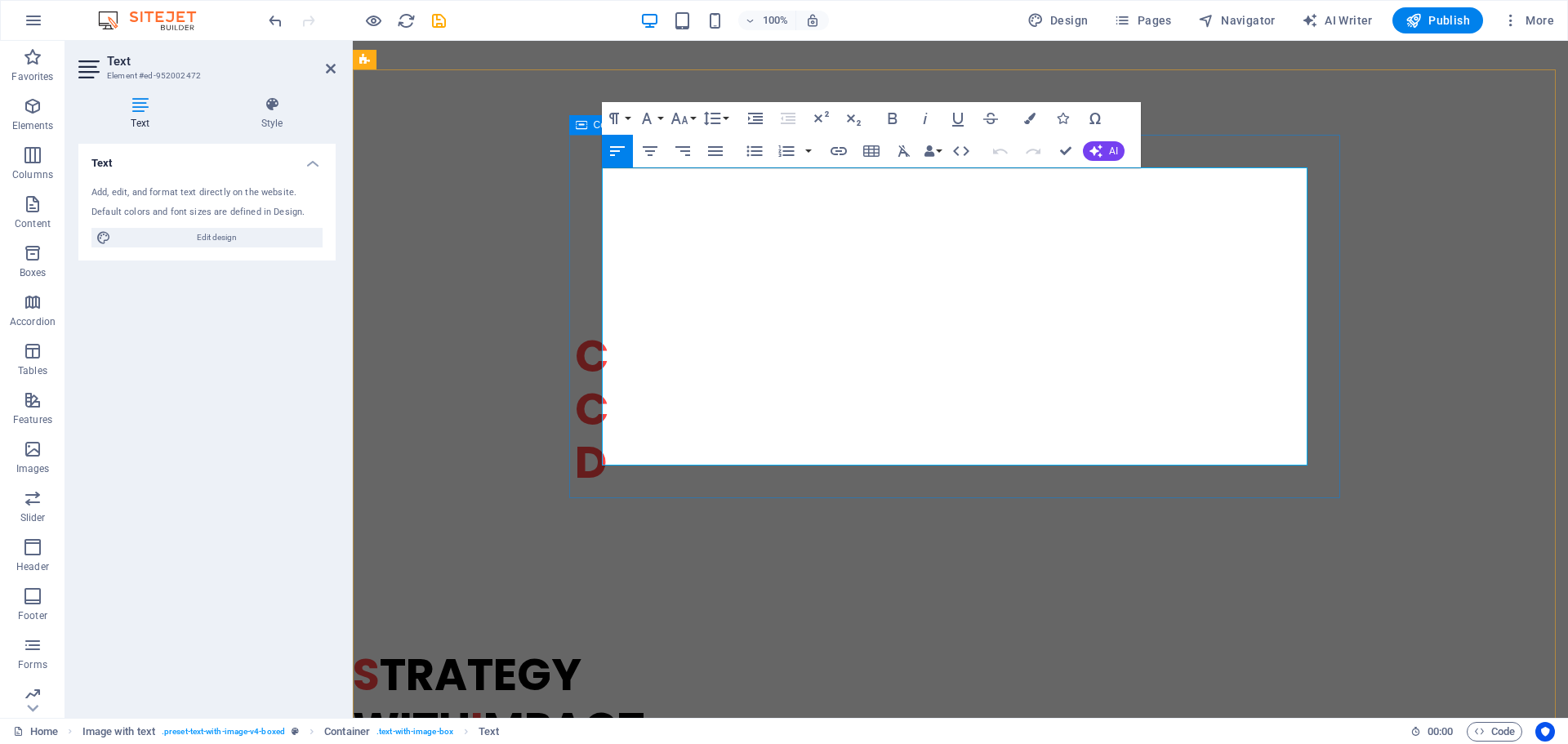
drag, startPoint x: 1119, startPoint y: 198, endPoint x: 586, endPoint y: 200, distance: 533.0
click at [625, 117] on button "Paragraph Format" at bounding box center [617, 119] width 31 height 33
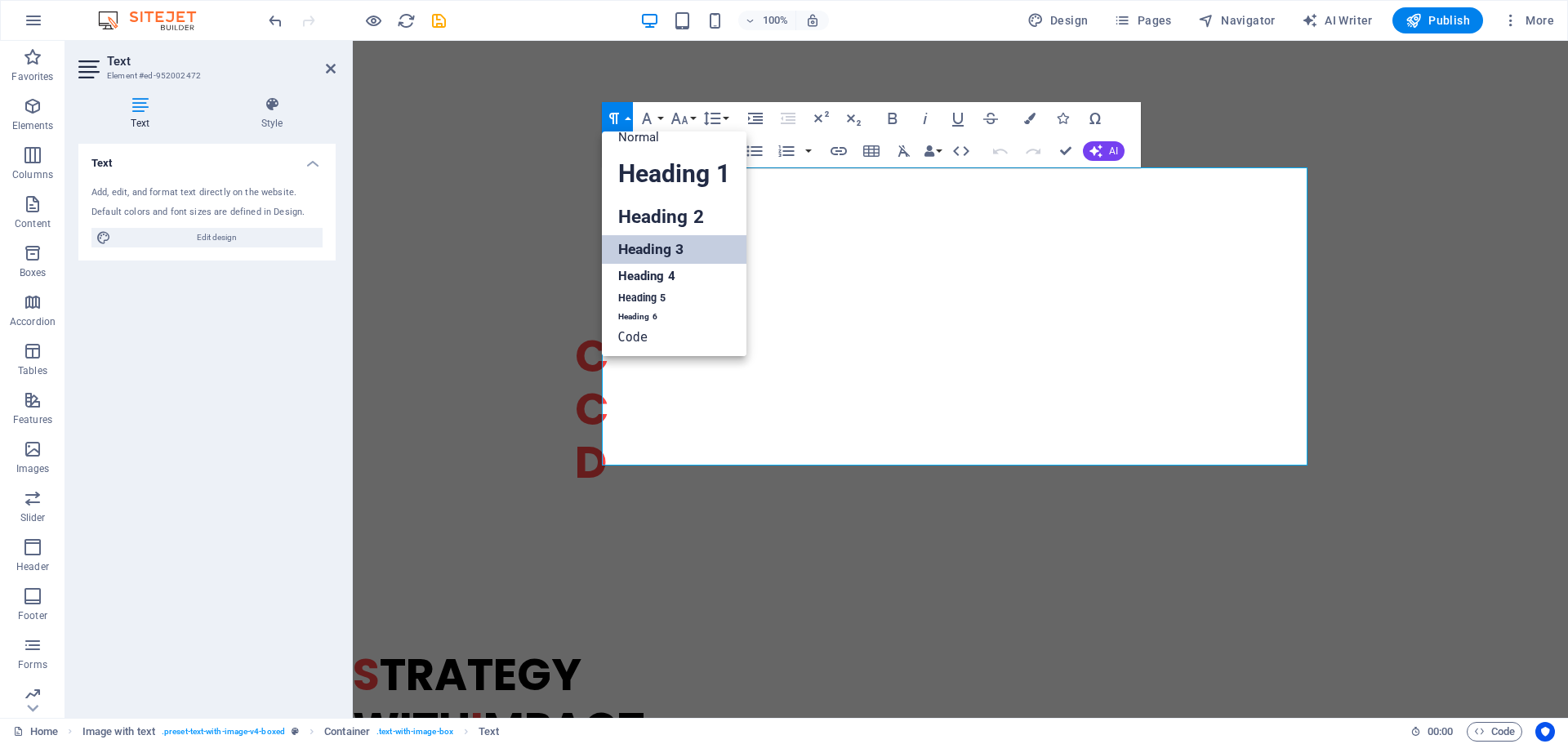
scroll to position [13, 0]
click at [656, 214] on link "Heading 2" at bounding box center [674, 217] width 145 height 37
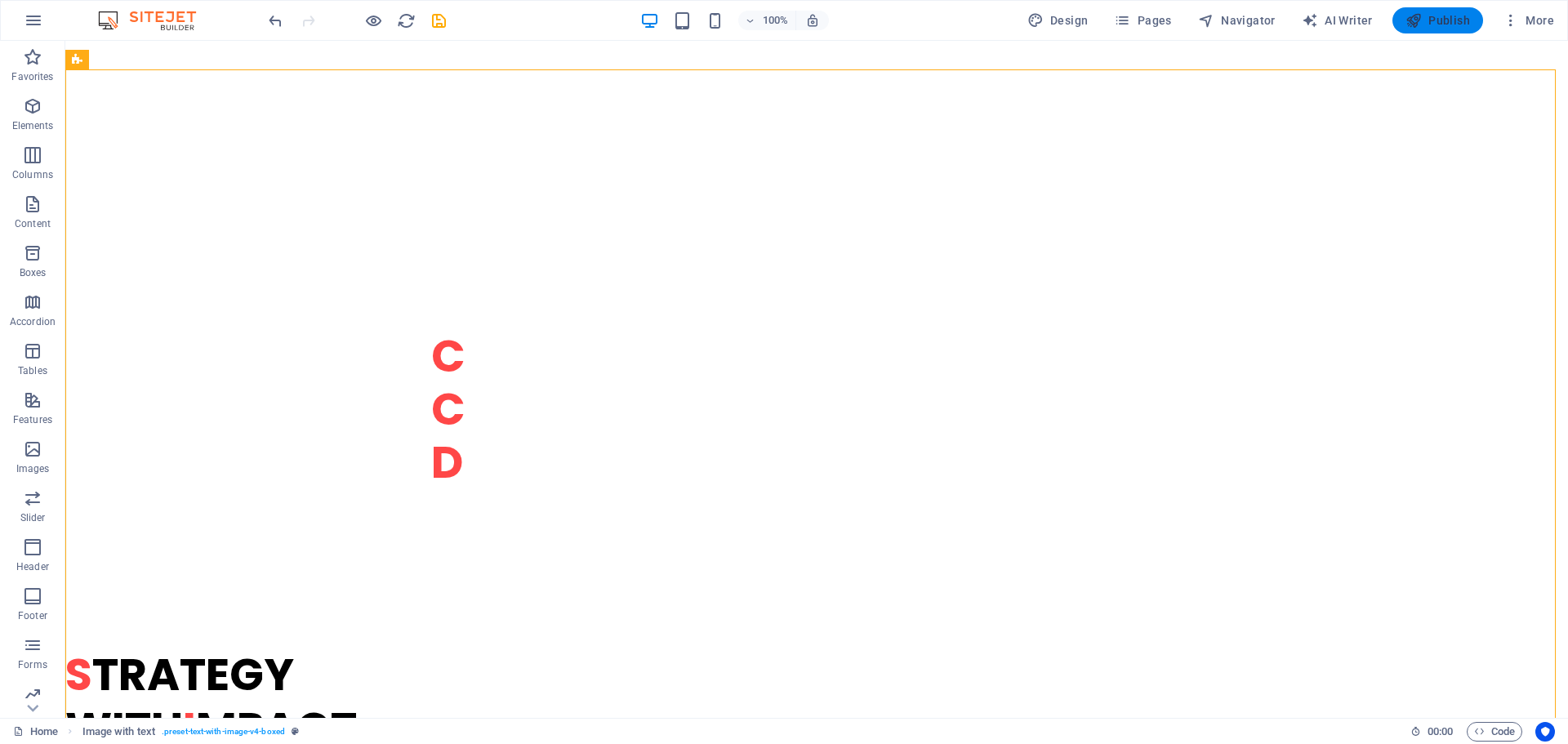
click at [1439, 25] on span "Publish" at bounding box center [1437, 20] width 65 height 16
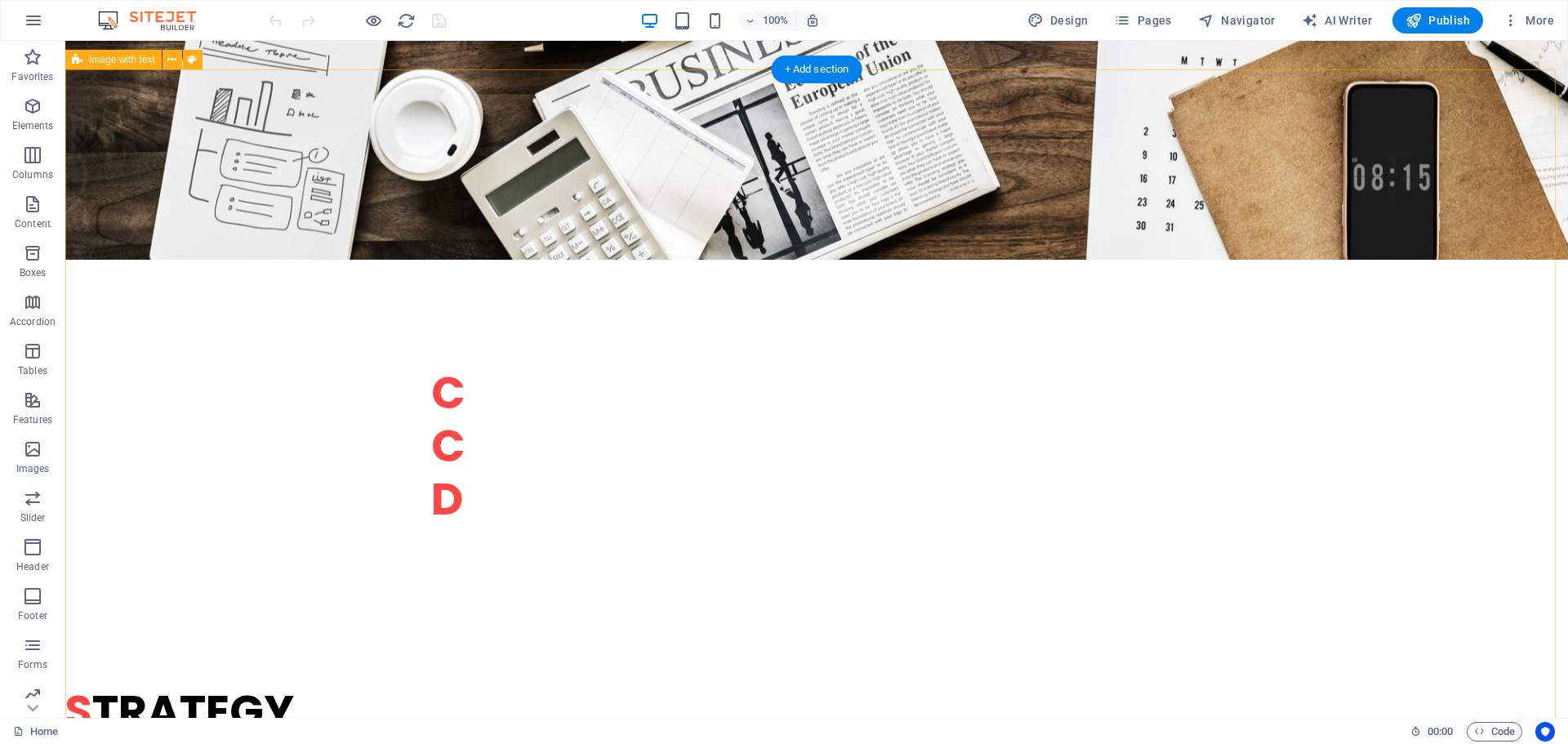
scroll to position [980, 0]
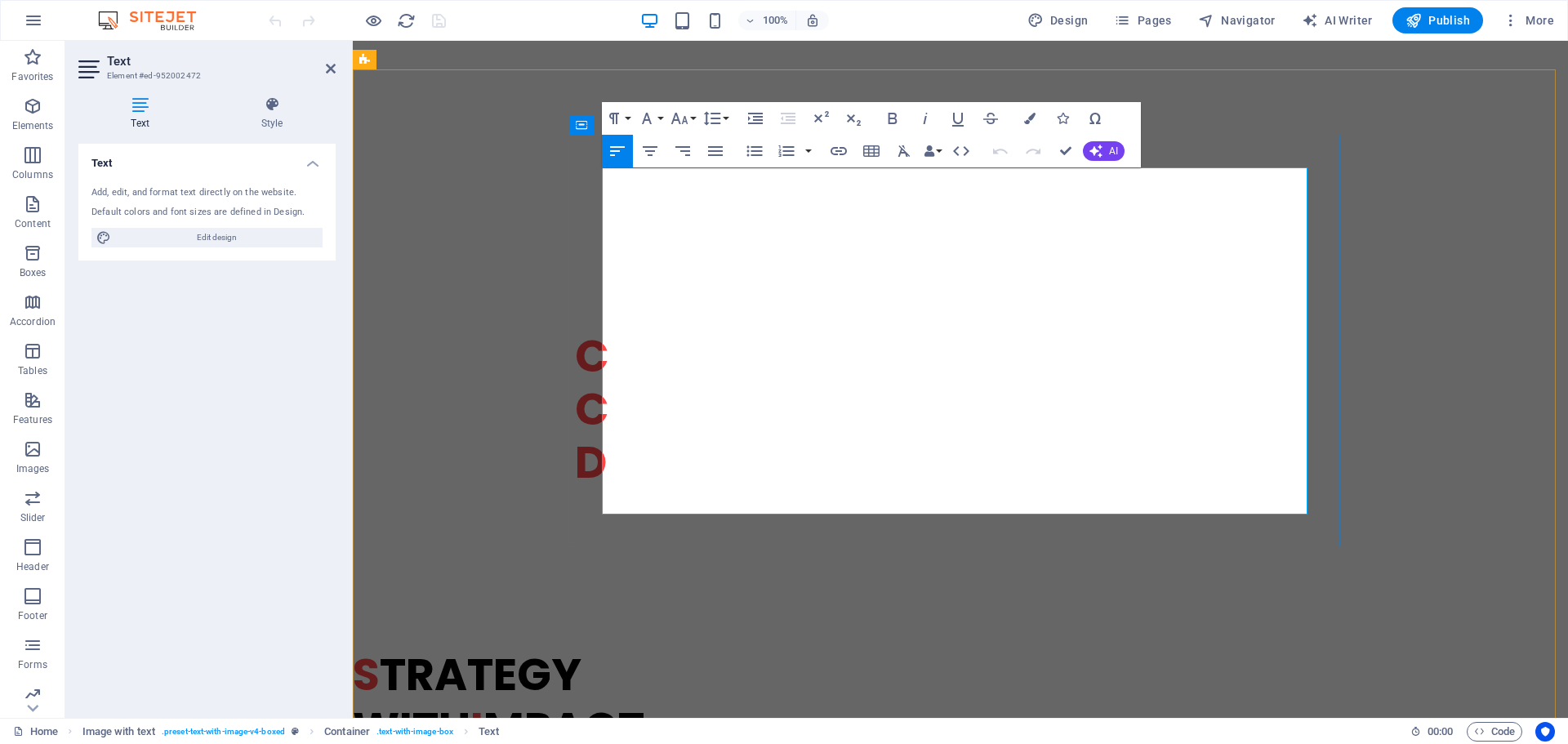
drag, startPoint x: 821, startPoint y: 276, endPoint x: 689, endPoint y: 271, distance: 132.1
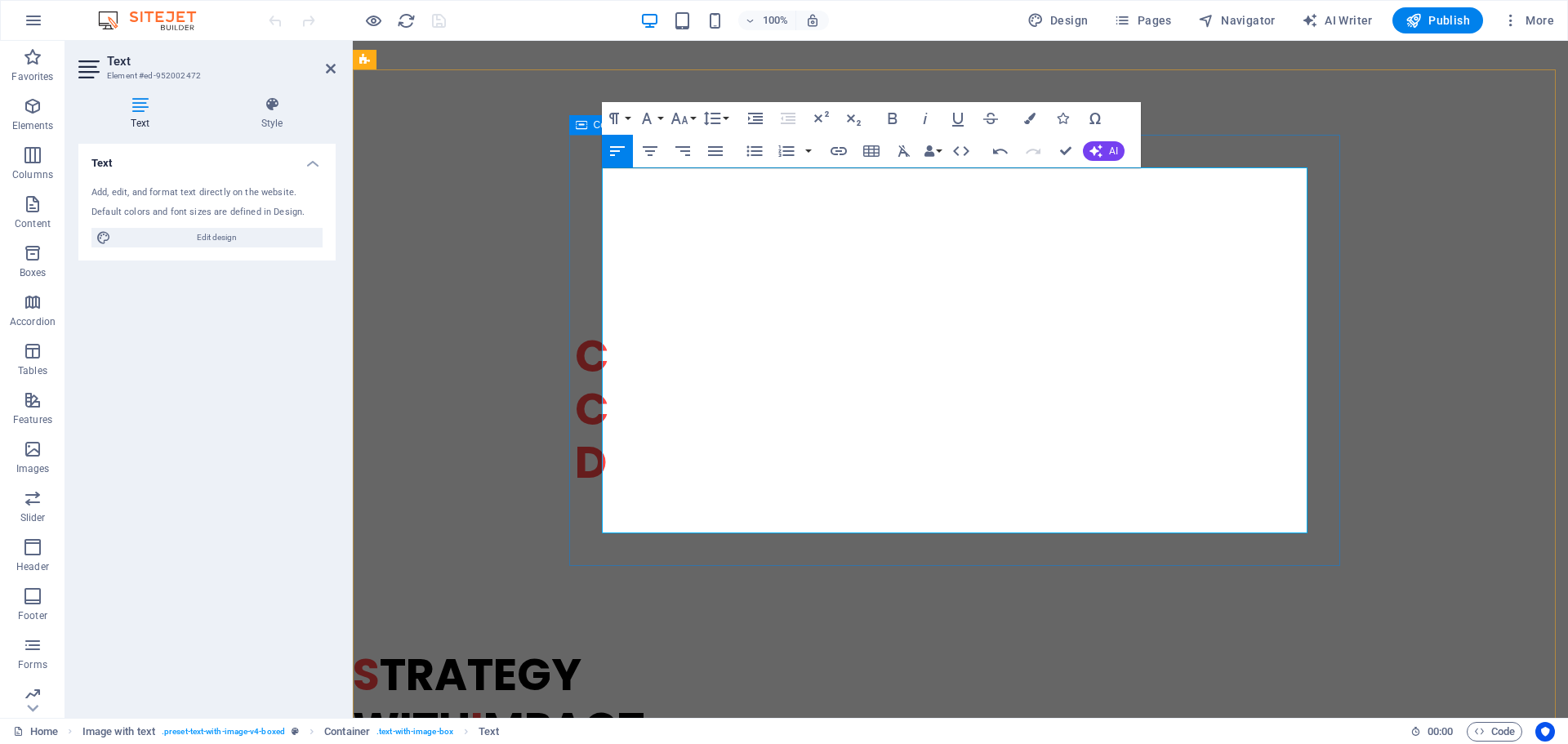
drag, startPoint x: 952, startPoint y: 329, endPoint x: 591, endPoint y: 334, distance: 361.0
click at [619, 119] on icon "button" at bounding box center [614, 119] width 20 height 20
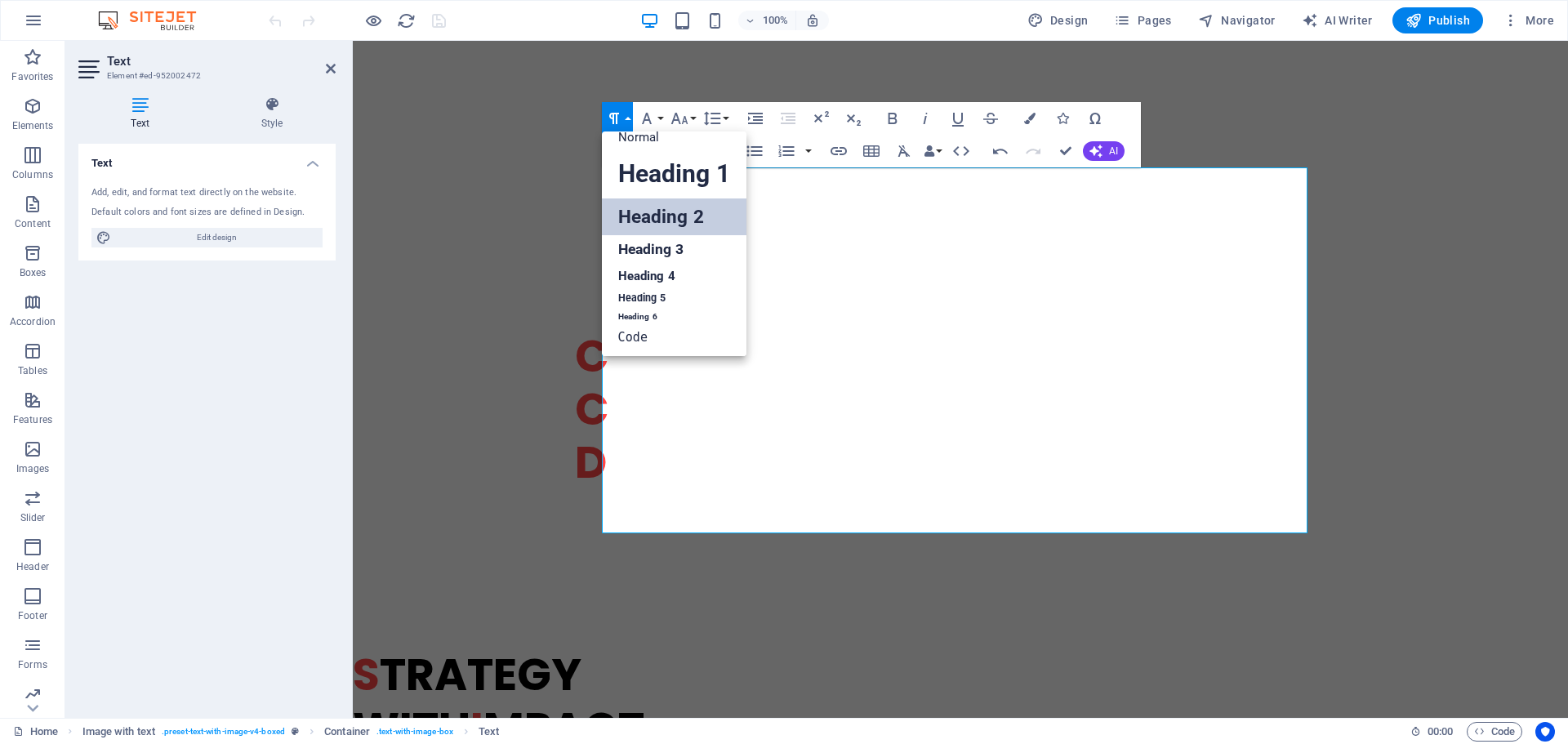
scroll to position [13, 0]
click at [638, 278] on link "Heading 4" at bounding box center [674, 276] width 145 height 25
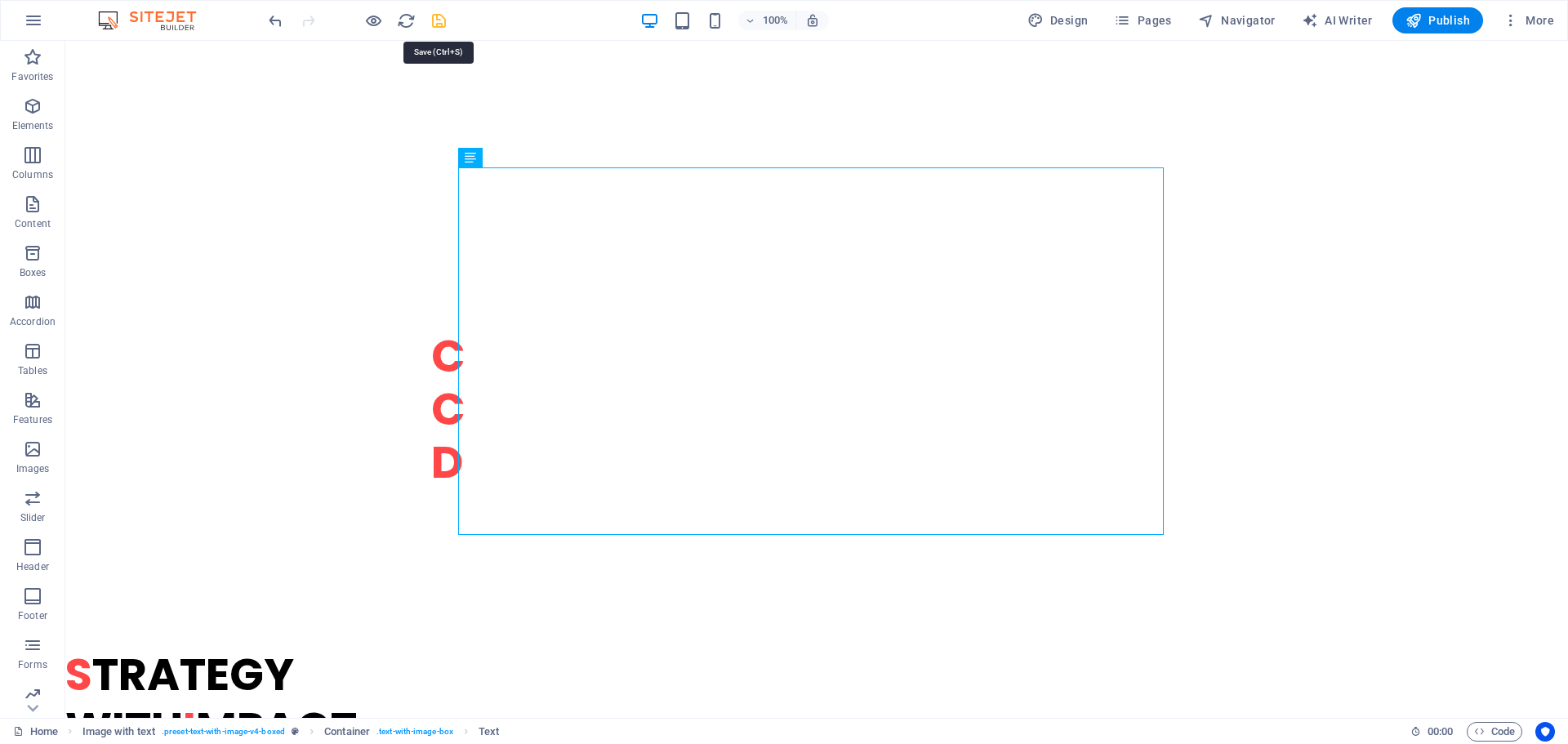
click at [440, 23] on icon "save" at bounding box center [438, 20] width 19 height 19
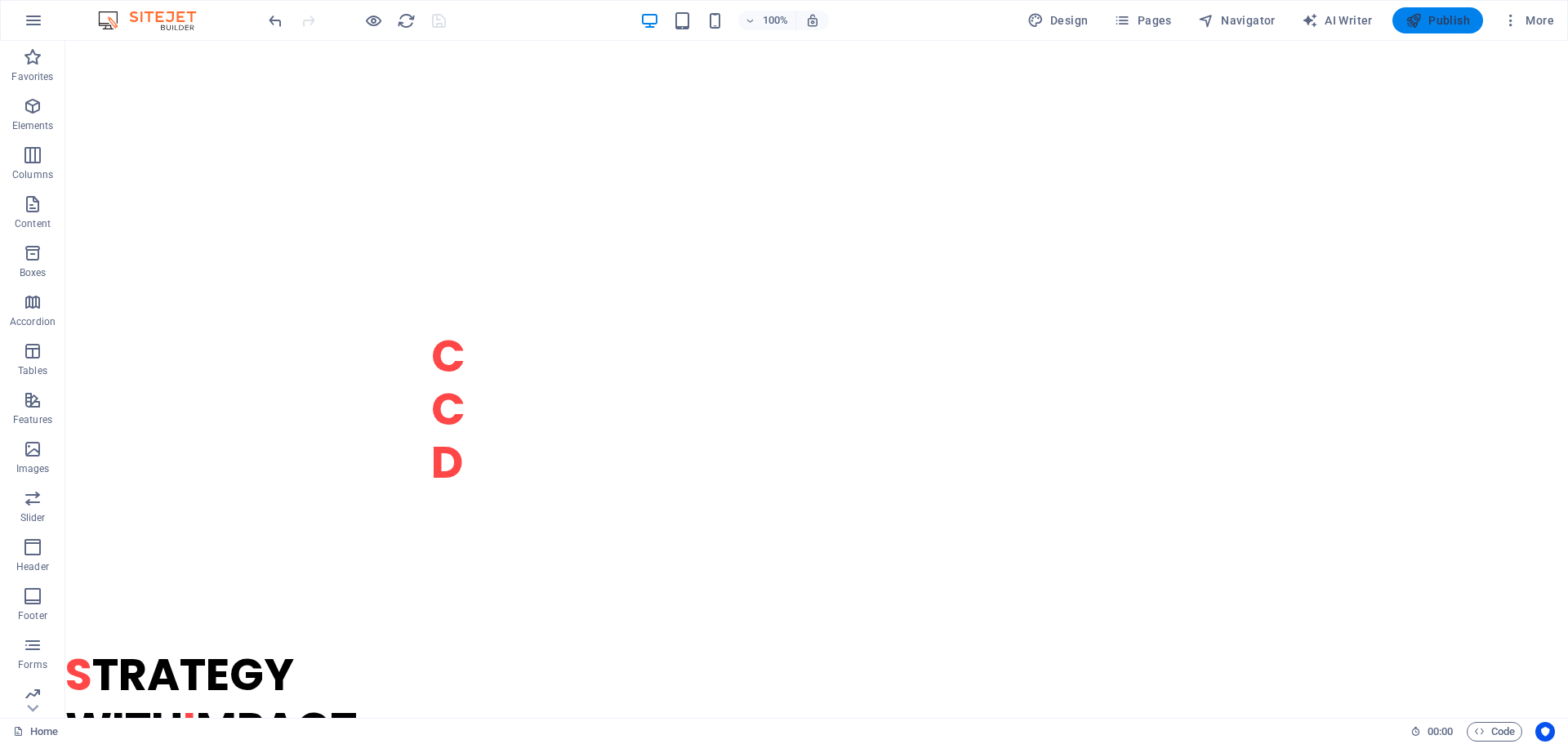
click at [1419, 25] on icon "button" at bounding box center [1413, 20] width 16 height 16
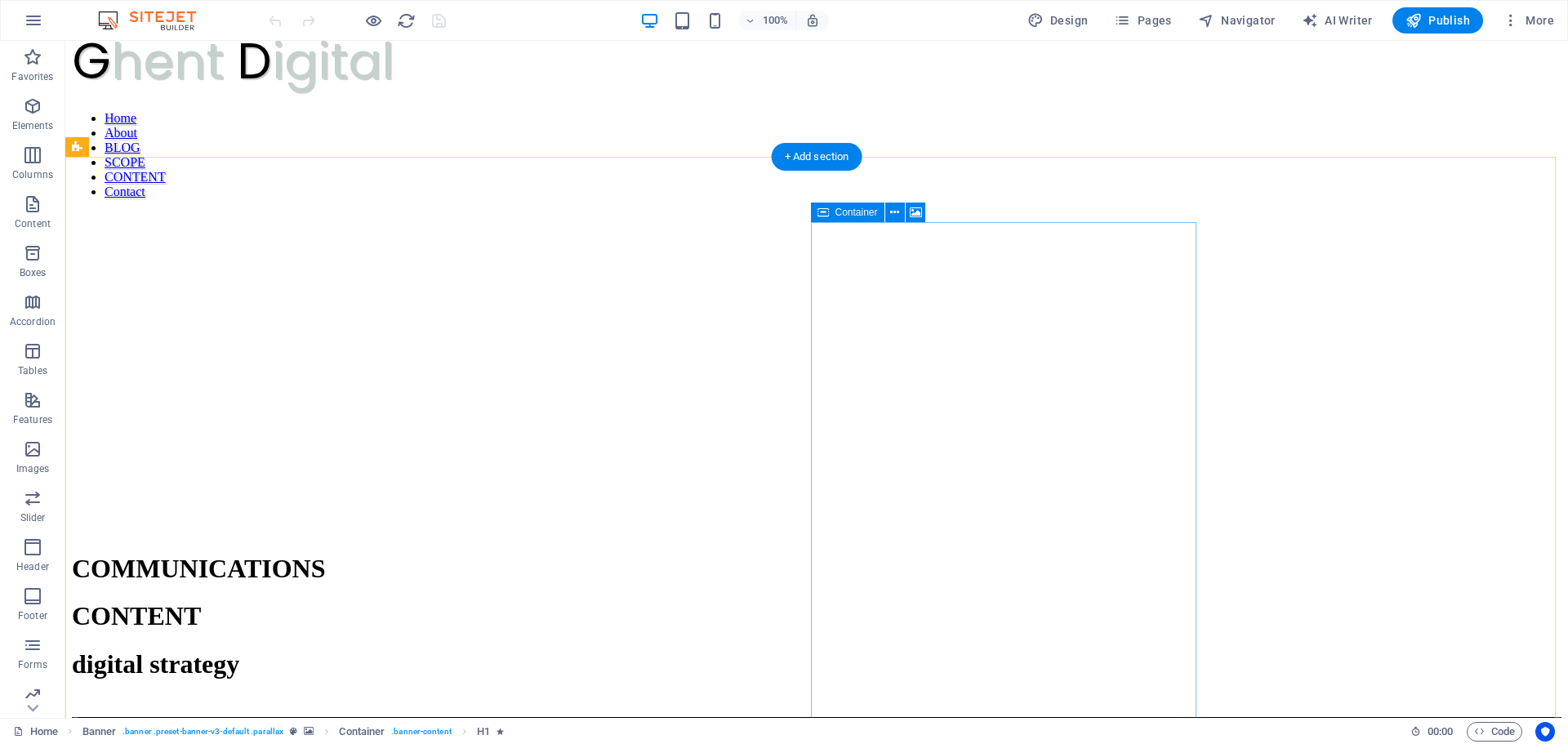
scroll to position [980, 0]
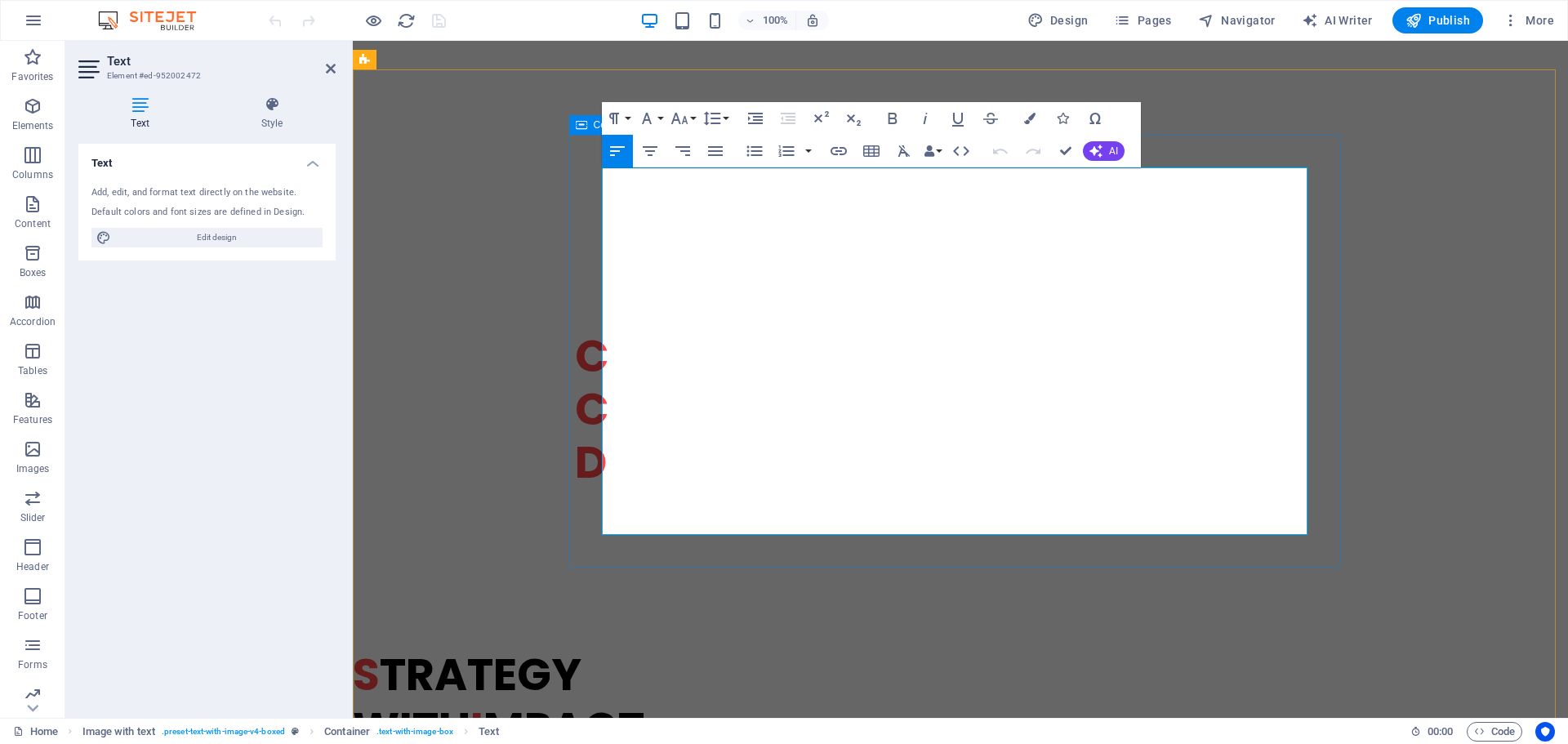
drag, startPoint x: 813, startPoint y: 525, endPoint x: 577, endPoint y: 208, distance: 395.2
copy div "D igital Transformation & Strategic G rowth I specialize in audience engagement…"
drag, startPoint x: 765, startPoint y: 247, endPoint x: 548, endPoint y: 205, distance: 221.0
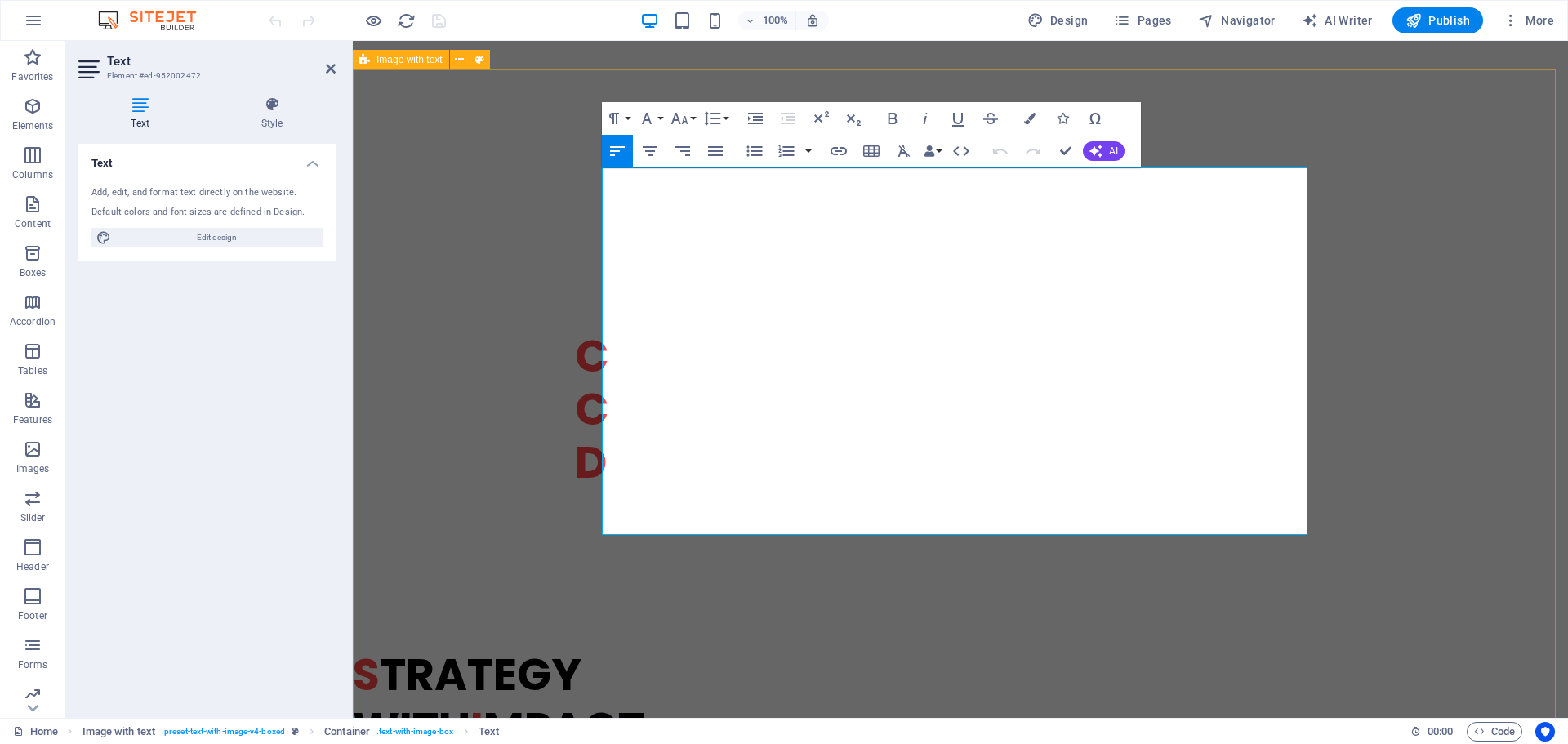
drag, startPoint x: 752, startPoint y: 240, endPoint x: 607, endPoint y: 220, distance: 146.4
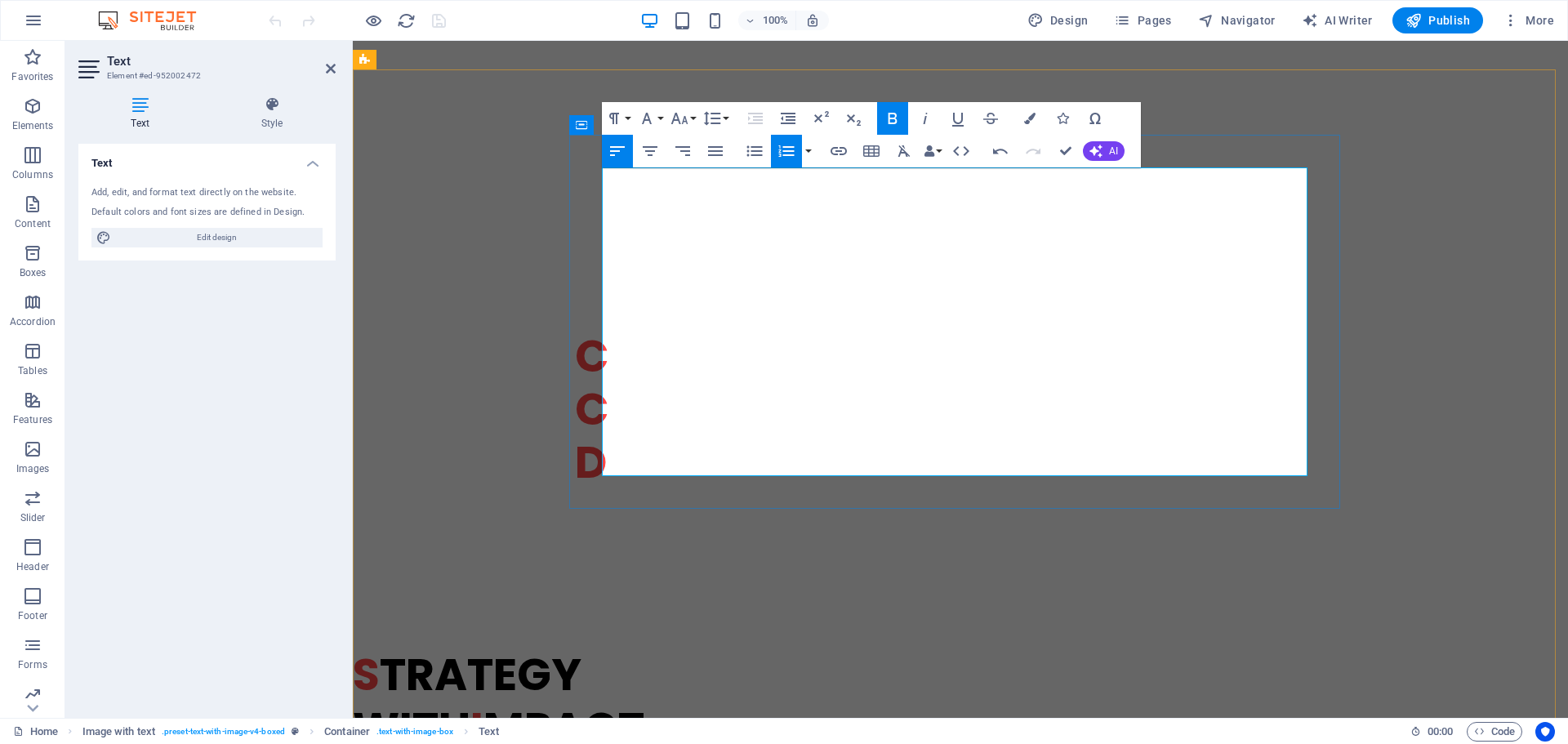
drag, startPoint x: 1026, startPoint y: 195, endPoint x: 578, endPoint y: 189, distance: 448.0
click at [625, 114] on button "Paragraph Format" at bounding box center [617, 119] width 31 height 33
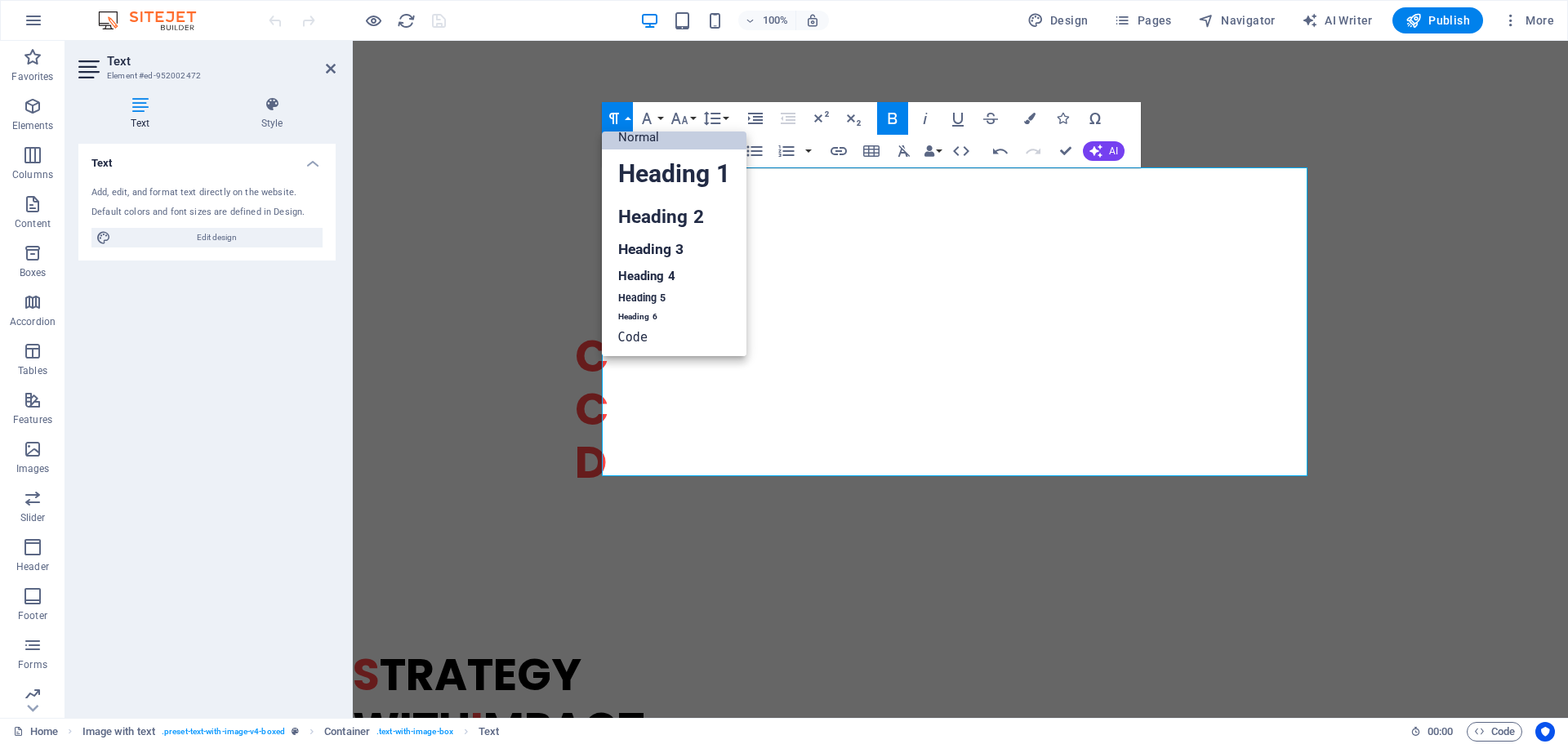
scroll to position [13, 0]
click at [643, 245] on link "Heading 3" at bounding box center [674, 249] width 145 height 29
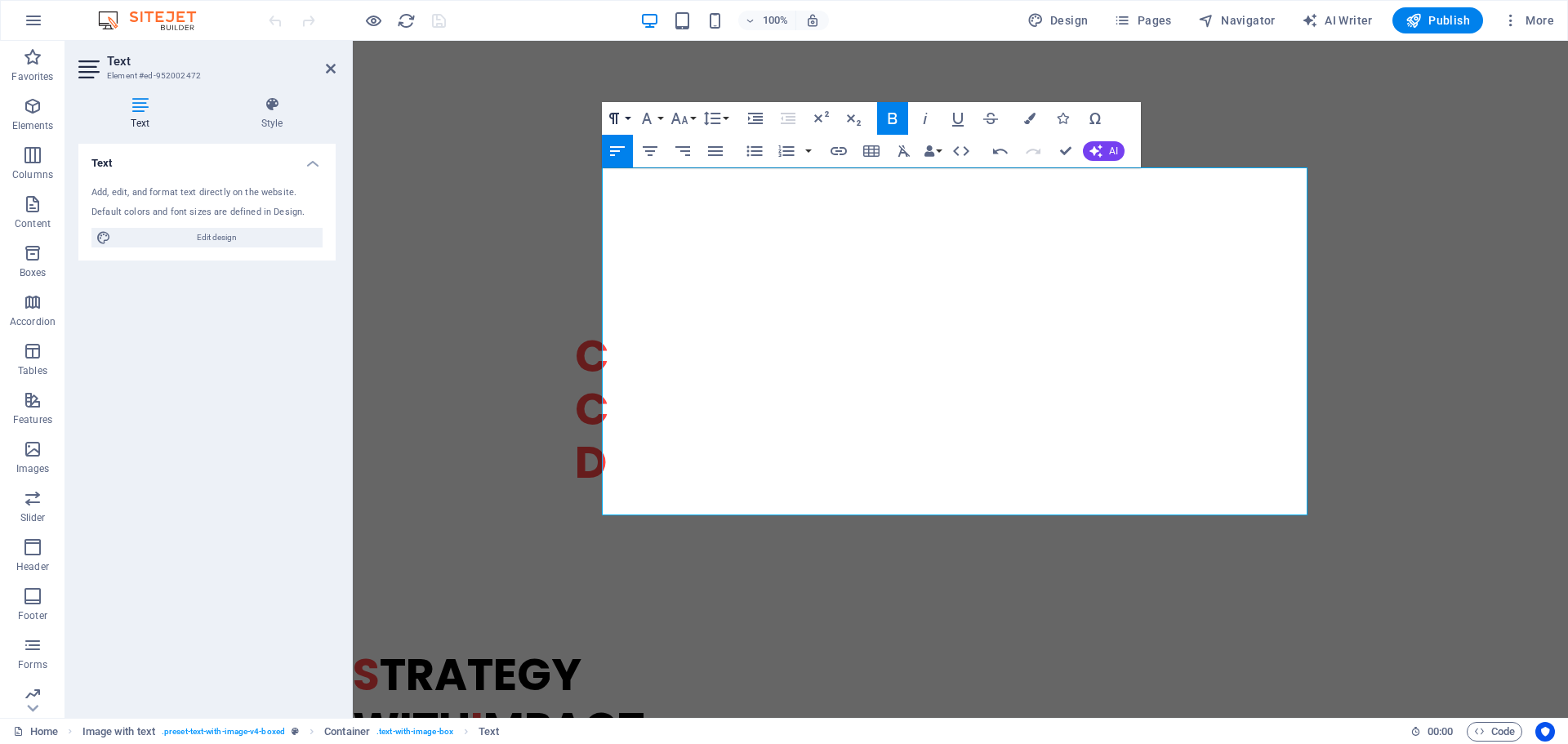
click at [625, 113] on button "Paragraph Format" at bounding box center [617, 119] width 31 height 33
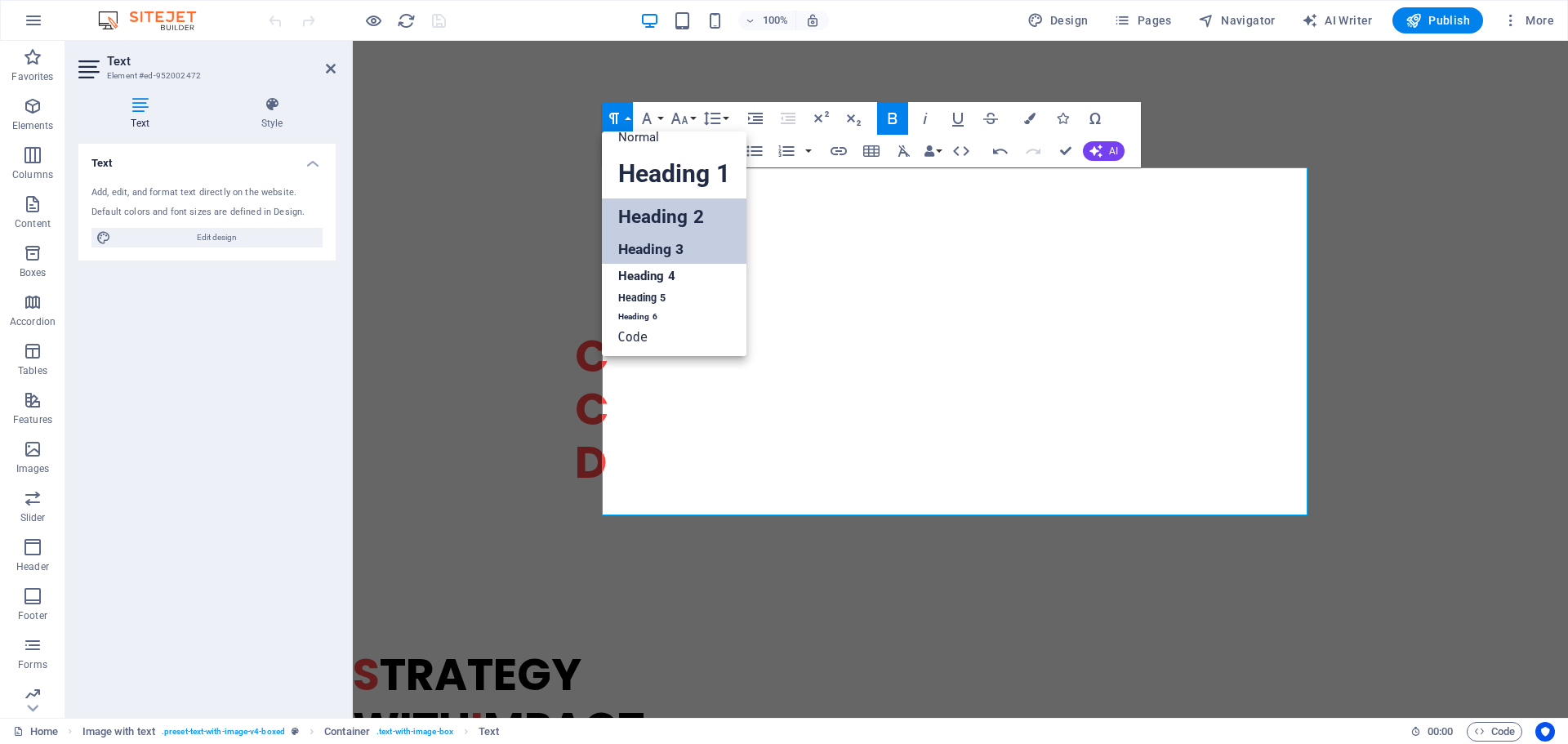
click at [639, 210] on link "Heading 2" at bounding box center [674, 217] width 145 height 37
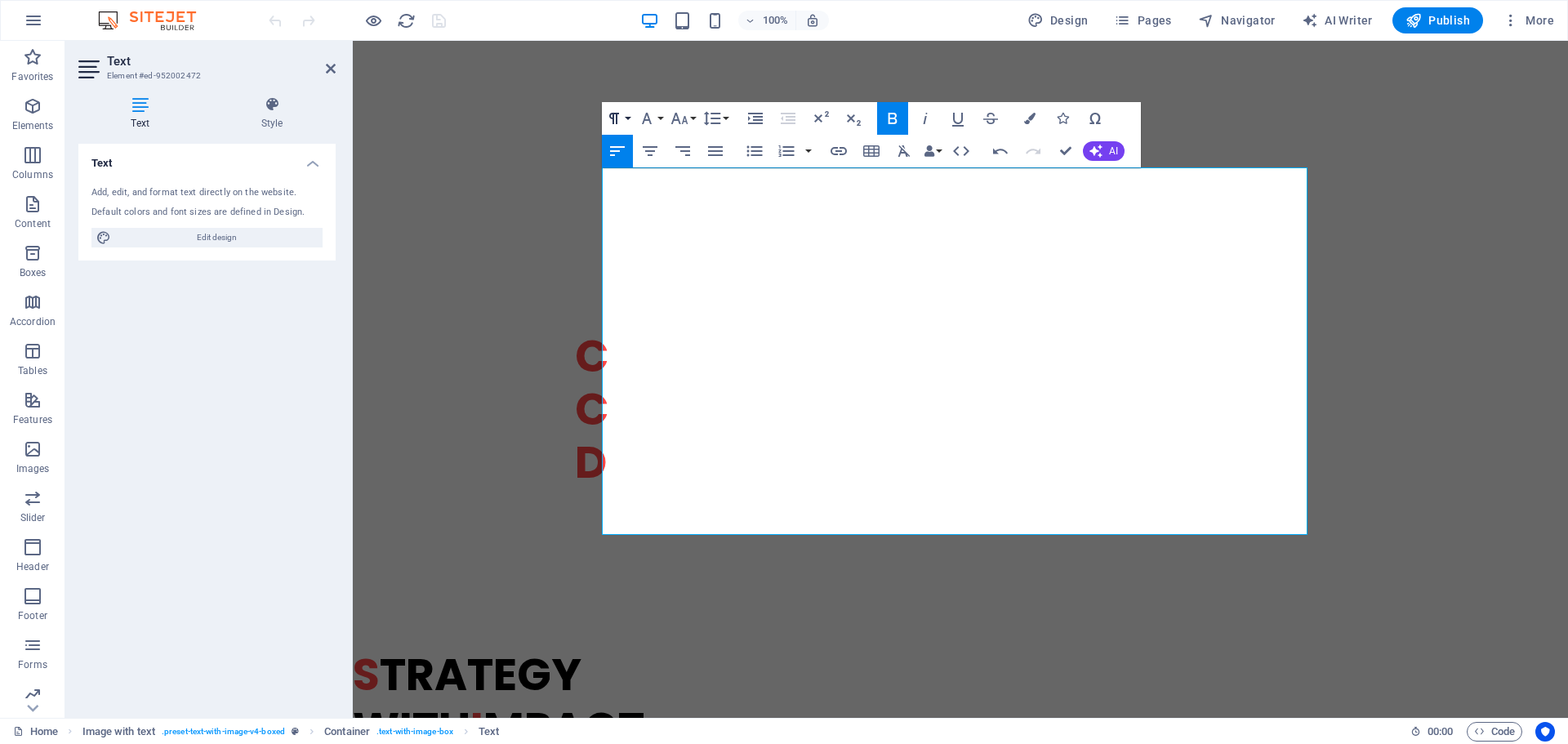
click at [627, 120] on button "Paragraph Format" at bounding box center [617, 119] width 31 height 33
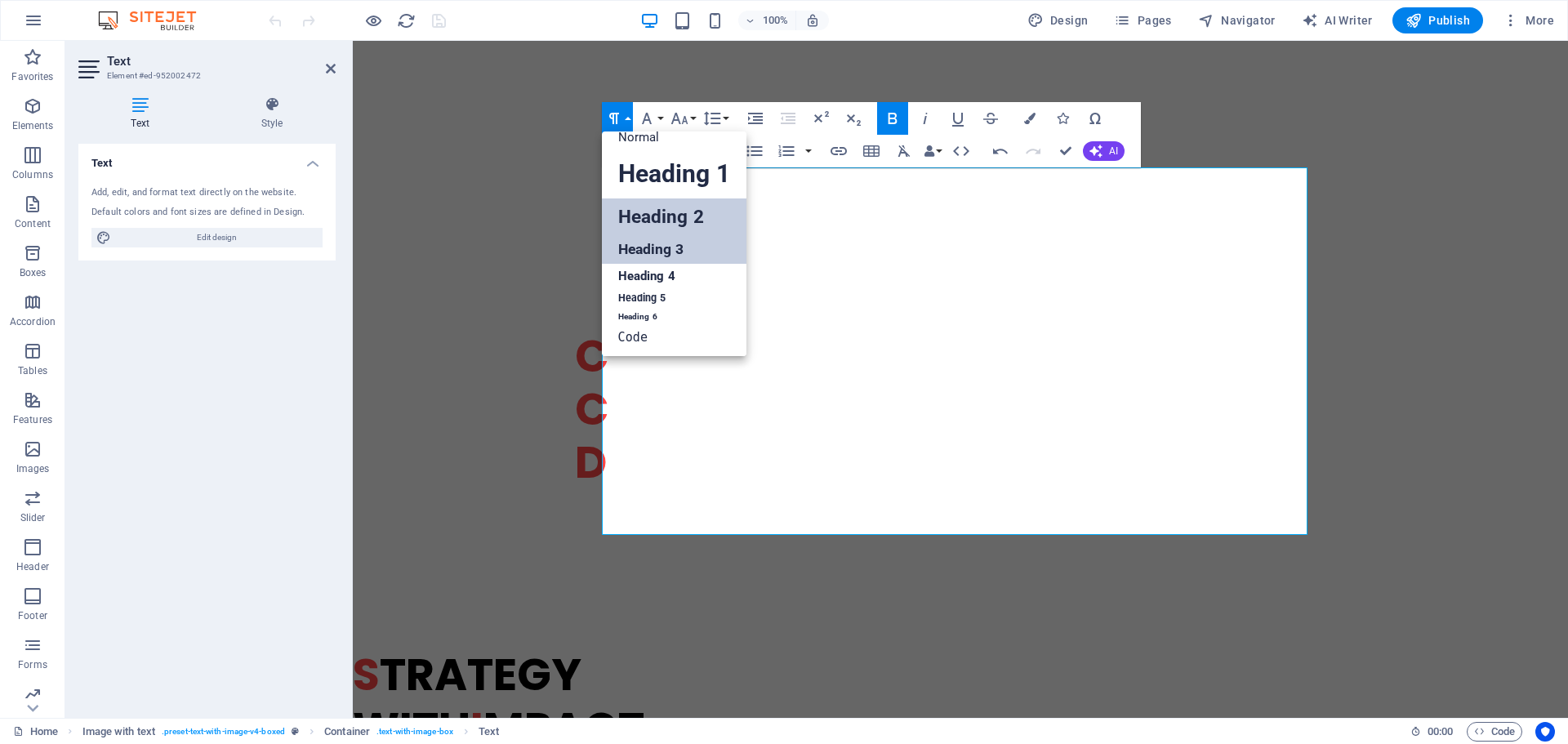
click at [633, 244] on link "Heading 3" at bounding box center [674, 249] width 145 height 29
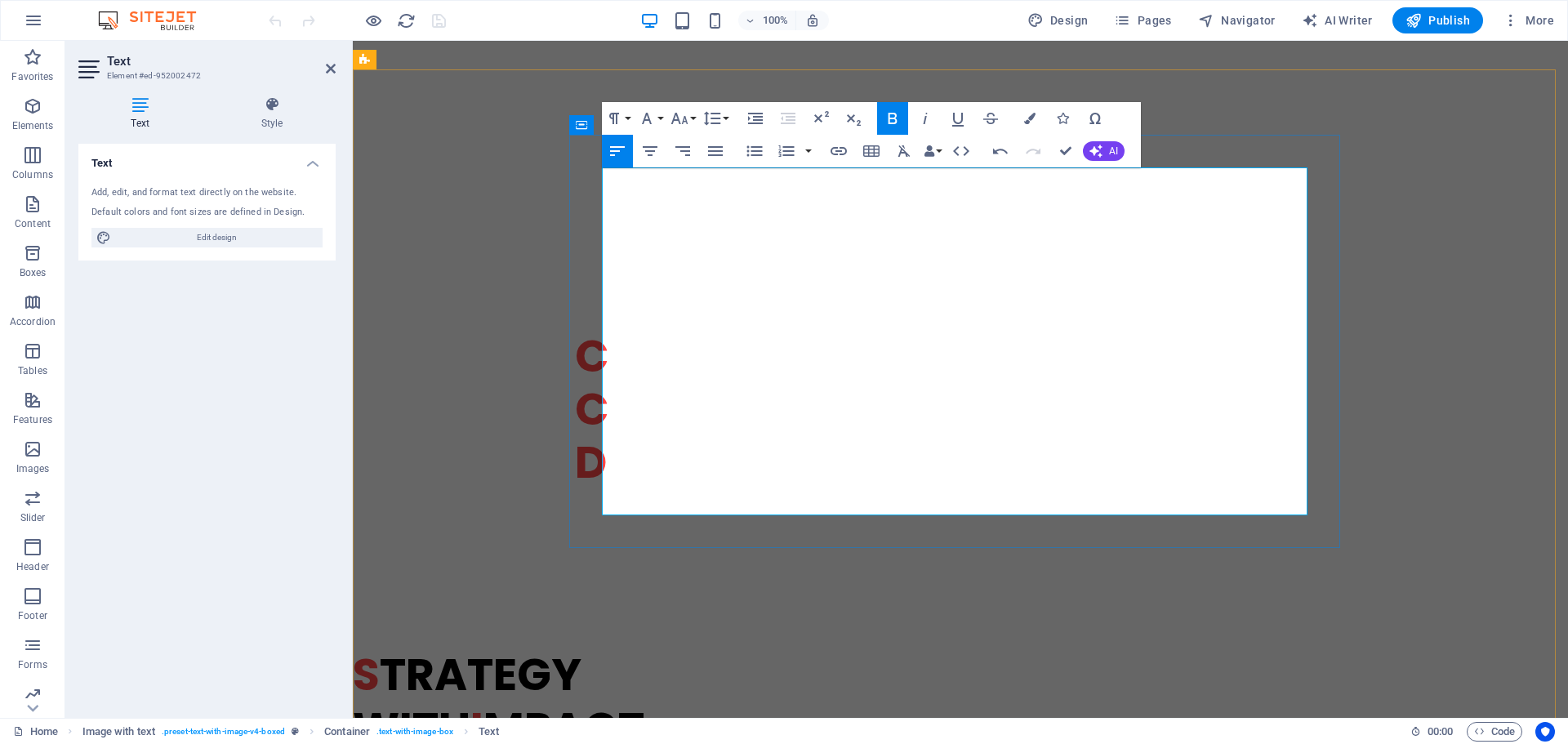
drag, startPoint x: 612, startPoint y: 202, endPoint x: 589, endPoint y: 201, distance: 23.0
click at [1028, 119] on icon "button" at bounding box center [1030, 119] width 11 height 11
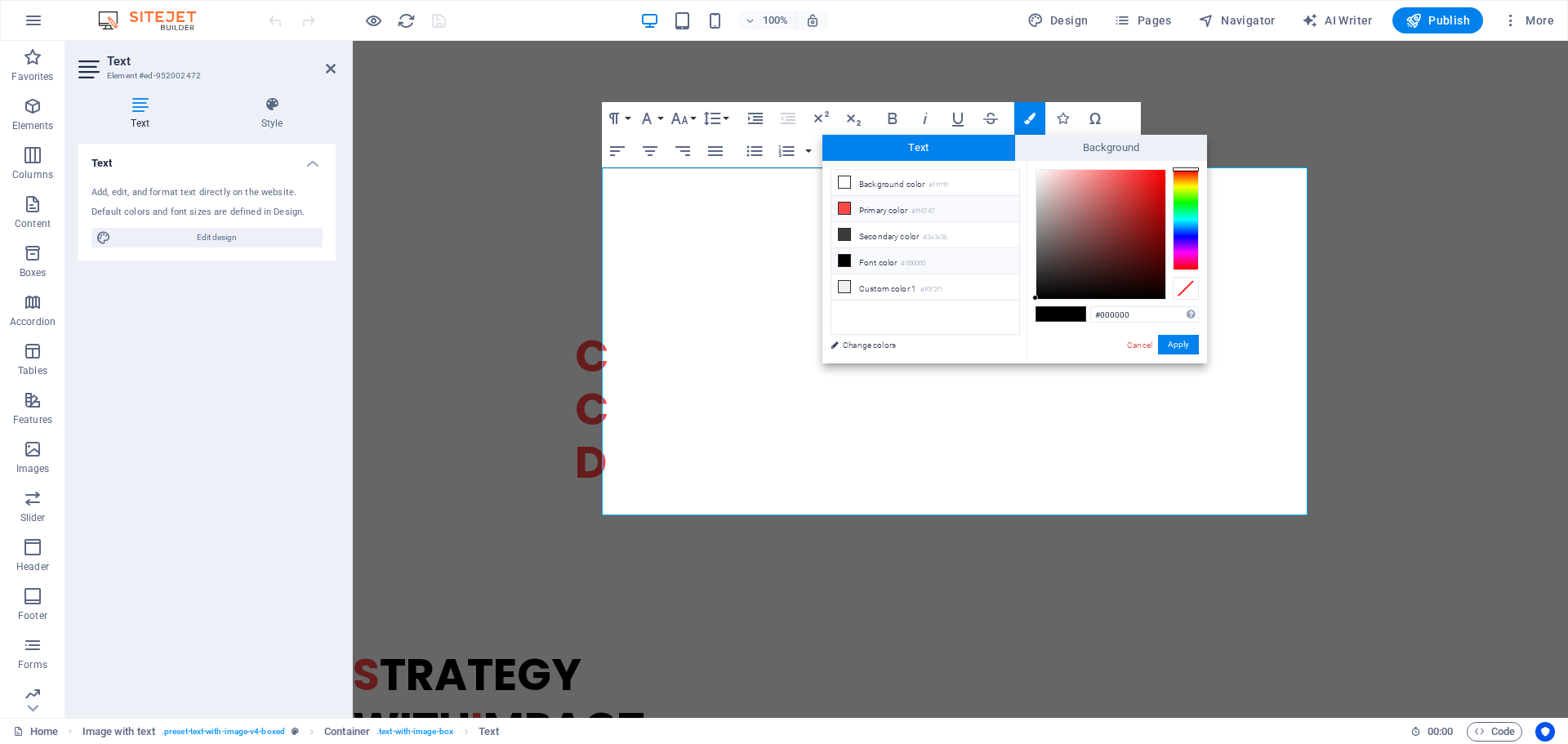
click at [892, 206] on li "Primary color #ff4747" at bounding box center [925, 209] width 188 height 26
click at [1173, 348] on button "Apply" at bounding box center [1178, 345] width 41 height 20
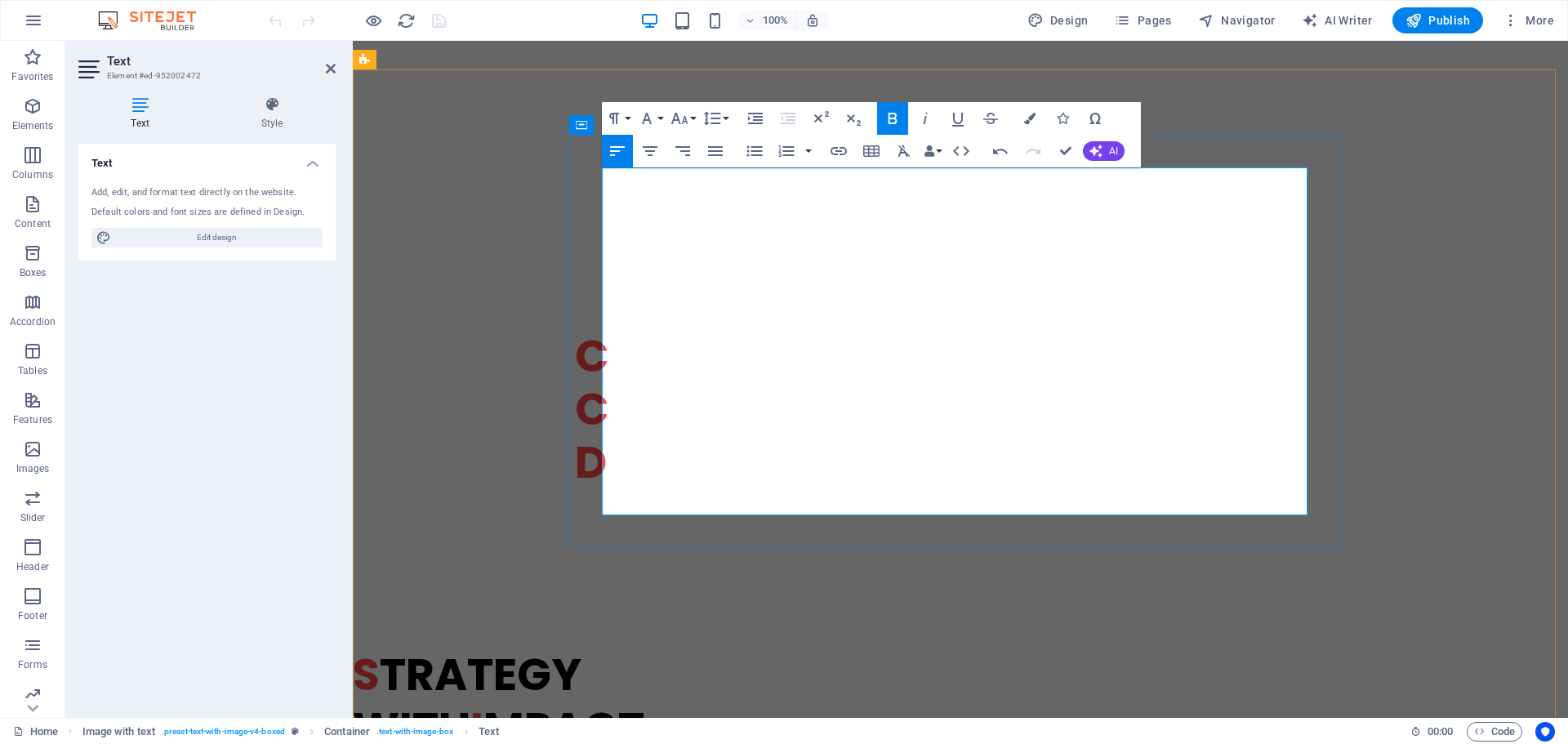
drag, startPoint x: 612, startPoint y: 233, endPoint x: 585, endPoint y: 233, distance: 27.0
click at [1030, 118] on icon "button" at bounding box center [1030, 119] width 11 height 11
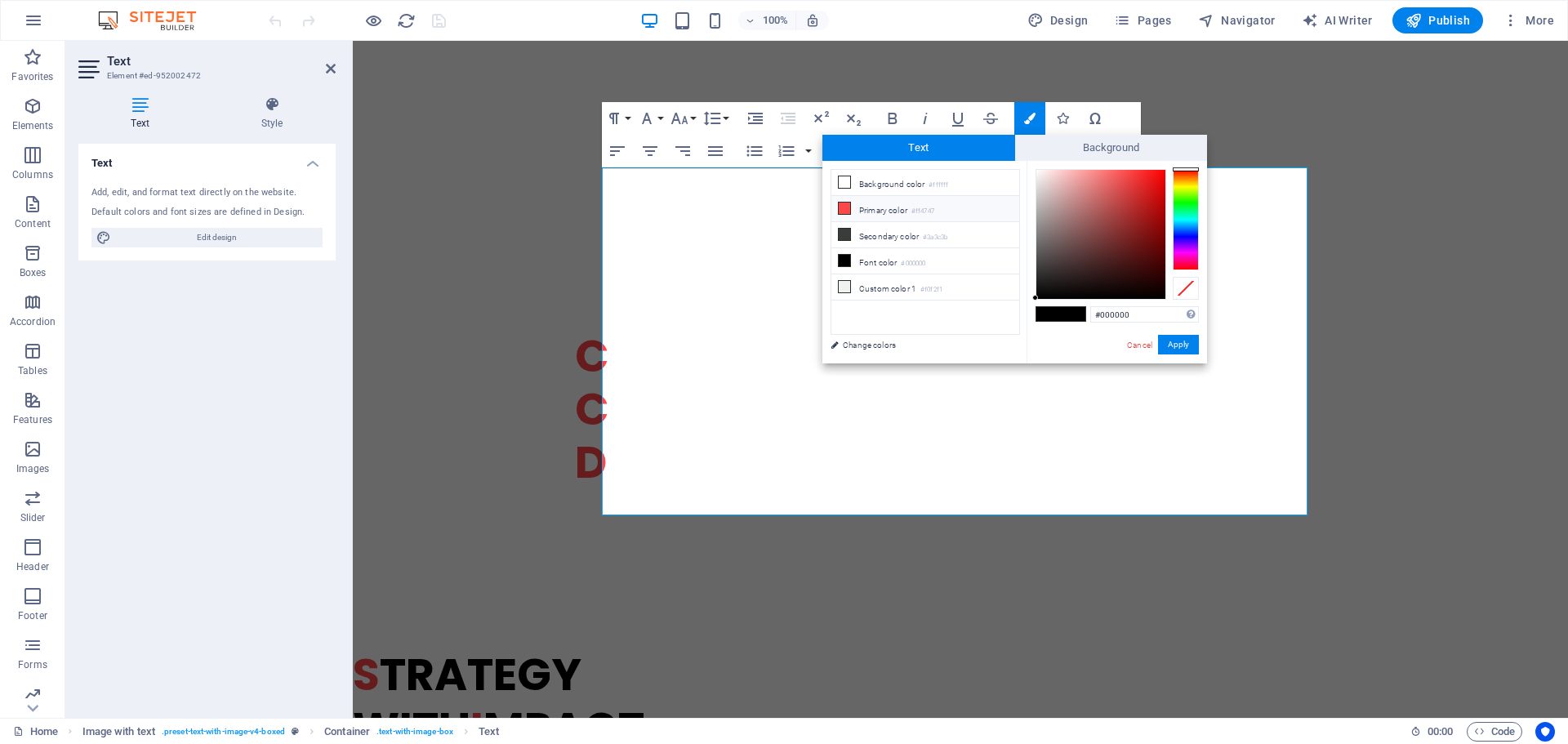
click at [917, 206] on small "#ff4747" at bounding box center [923, 212] width 23 height 11
type input "#ff4747"
click at [1175, 343] on button "Apply" at bounding box center [1178, 345] width 41 height 20
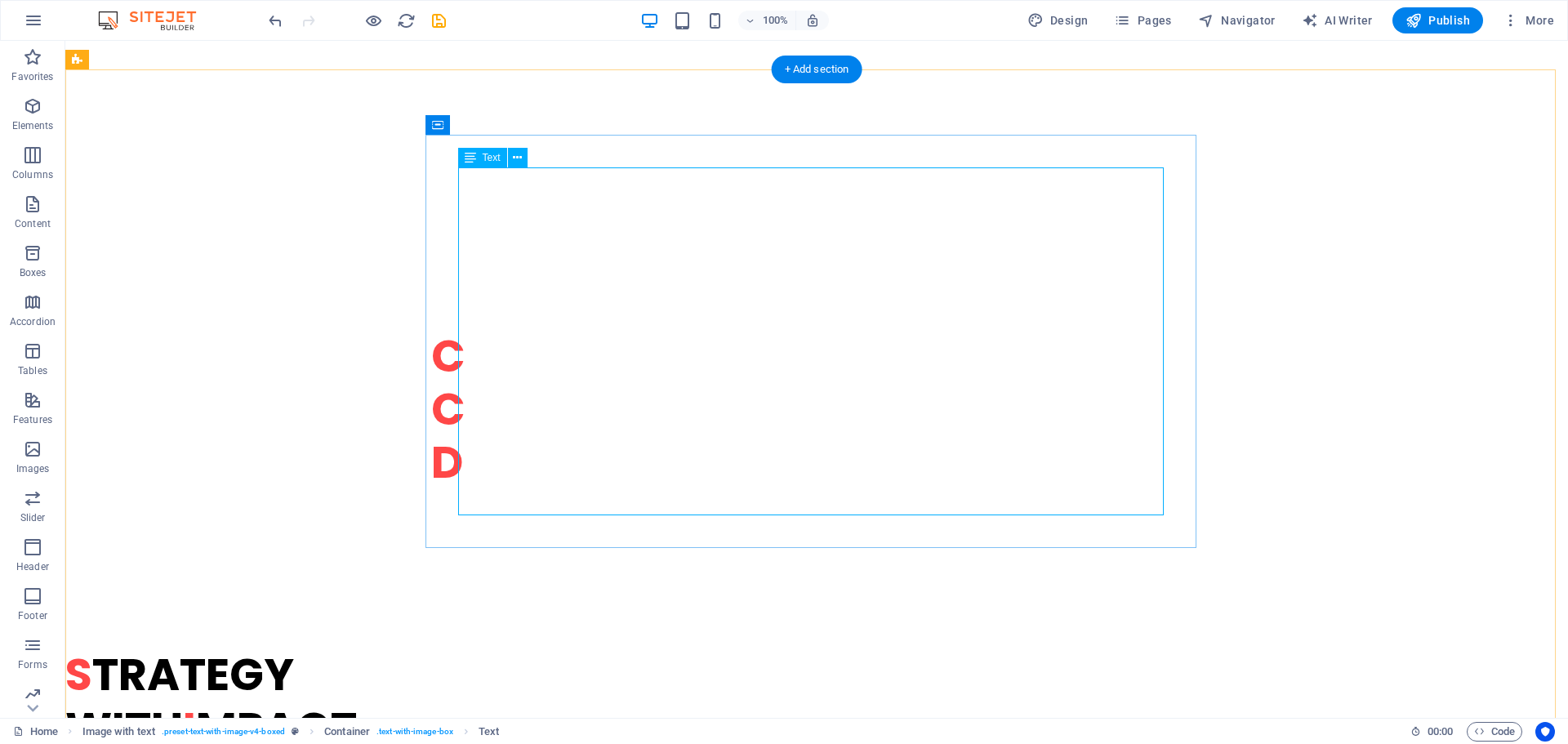
click at [440, 25] on icon "save" at bounding box center [438, 20] width 19 height 19
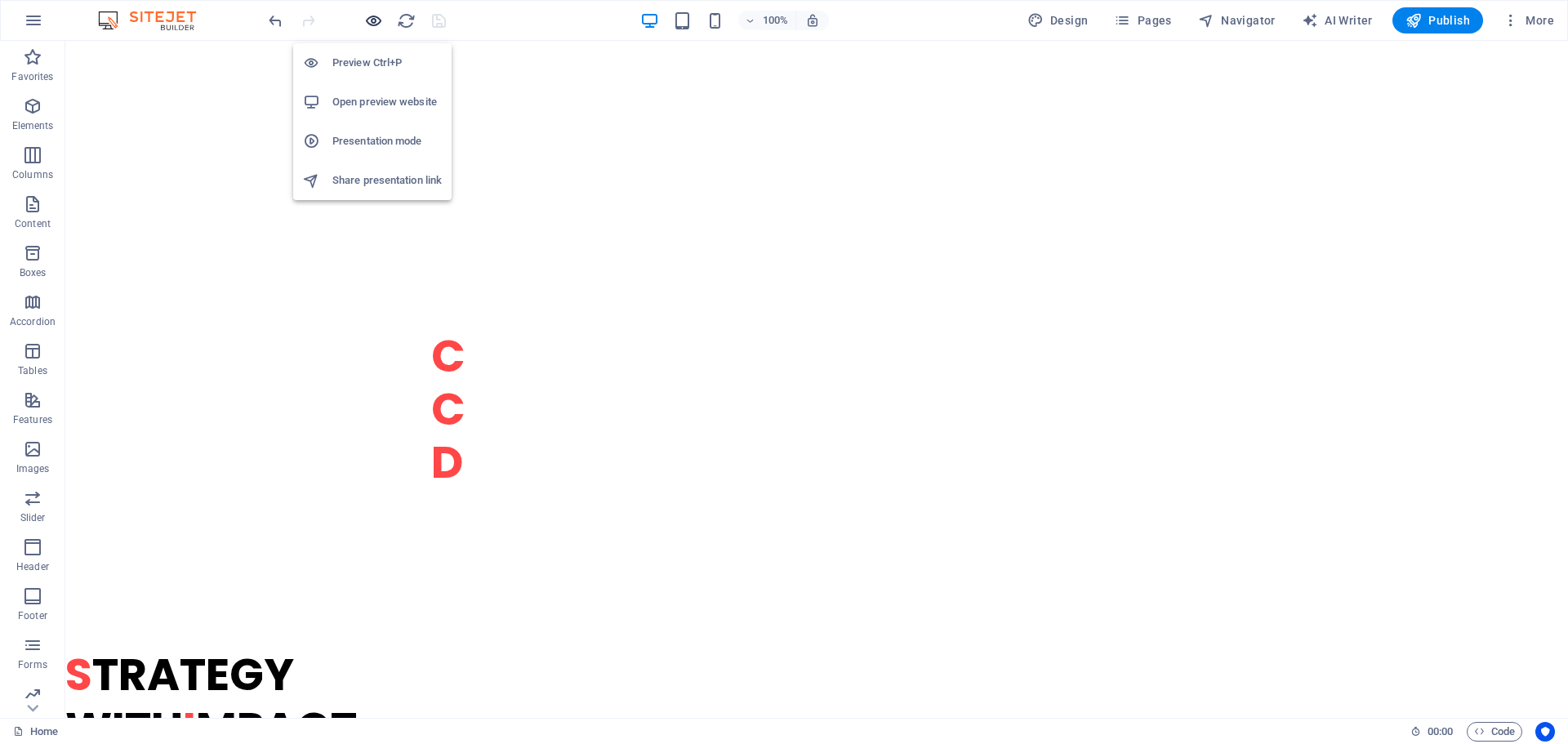
click at [373, 20] on icon "button" at bounding box center [374, 20] width 19 height 19
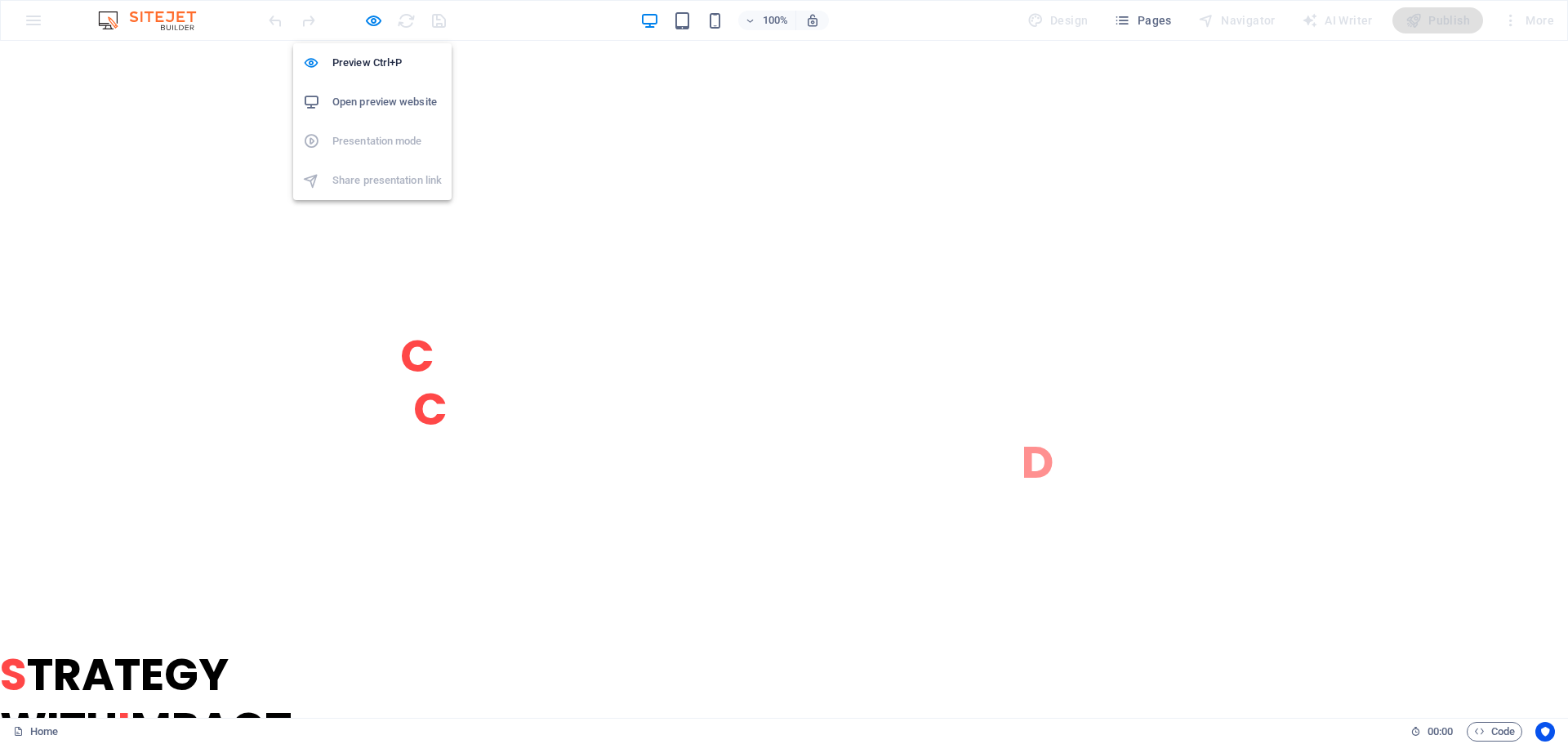
click at [376, 94] on h6 "Open preview website" at bounding box center [388, 102] width 110 height 20
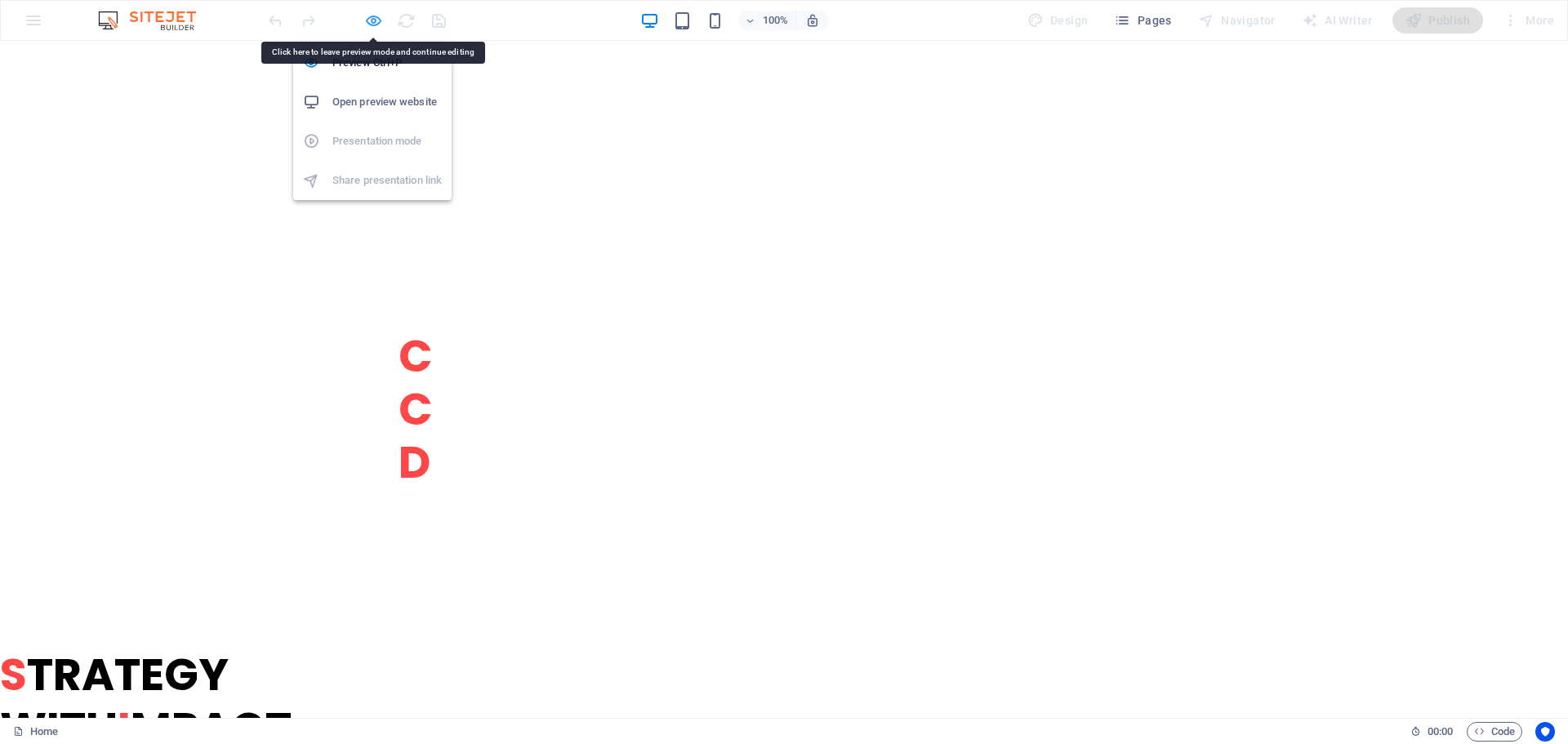
click at [376, 19] on icon "button" at bounding box center [374, 20] width 19 height 19
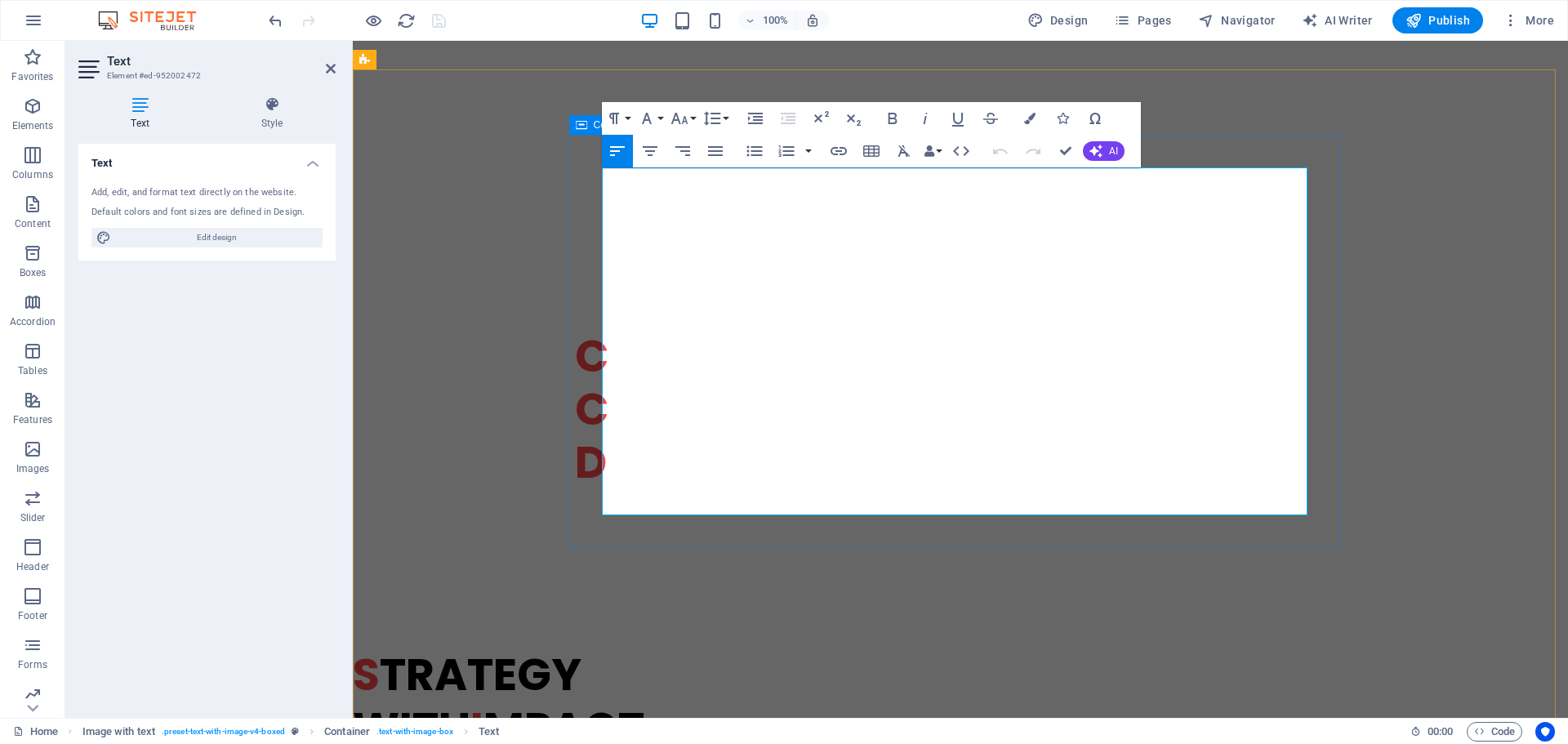
drag, startPoint x: 726, startPoint y: 235, endPoint x: 585, endPoint y: 210, distance: 143.2
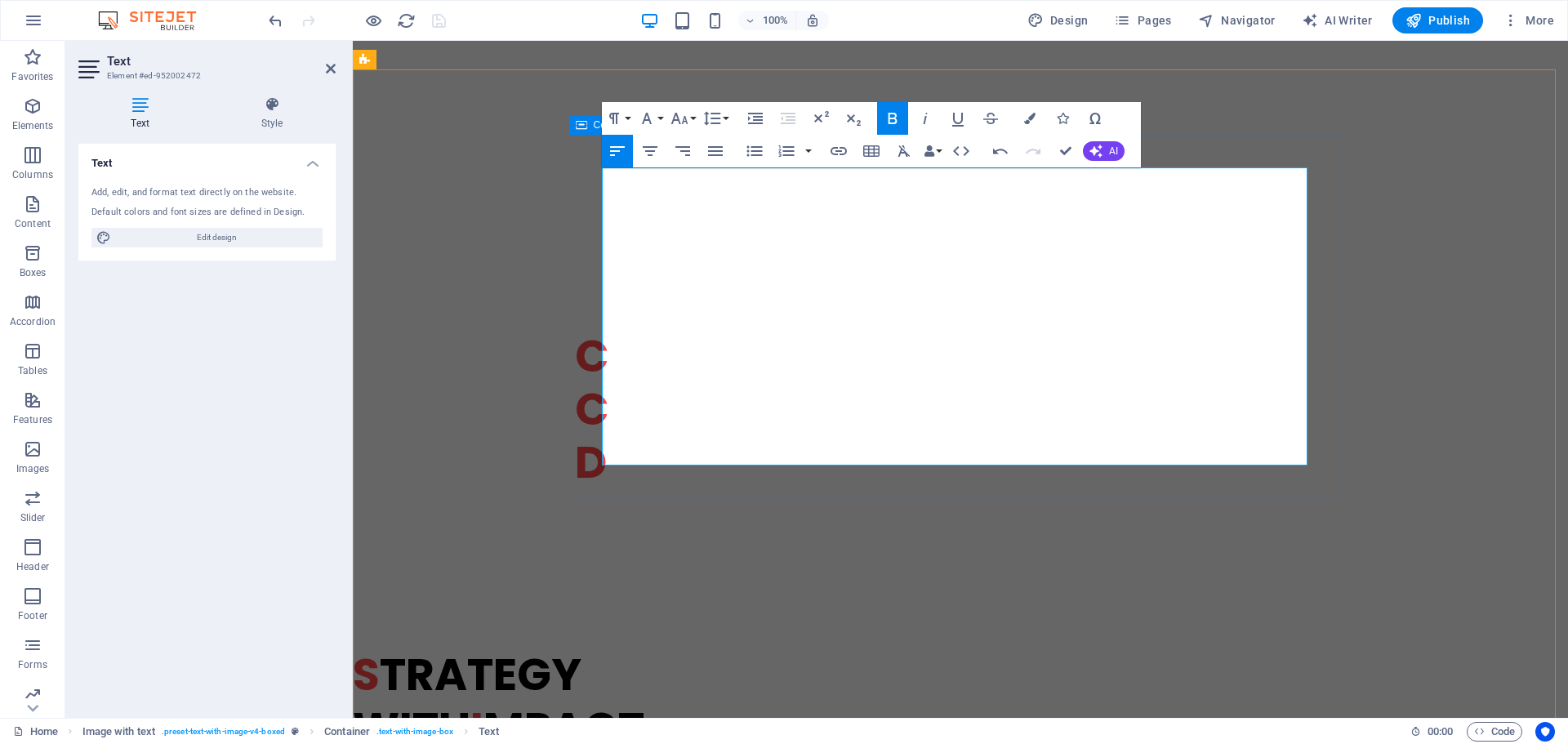
drag, startPoint x: 1131, startPoint y: 182, endPoint x: 582, endPoint y: 194, distance: 549.1
click at [627, 115] on button "Paragraph Format" at bounding box center [617, 119] width 31 height 33
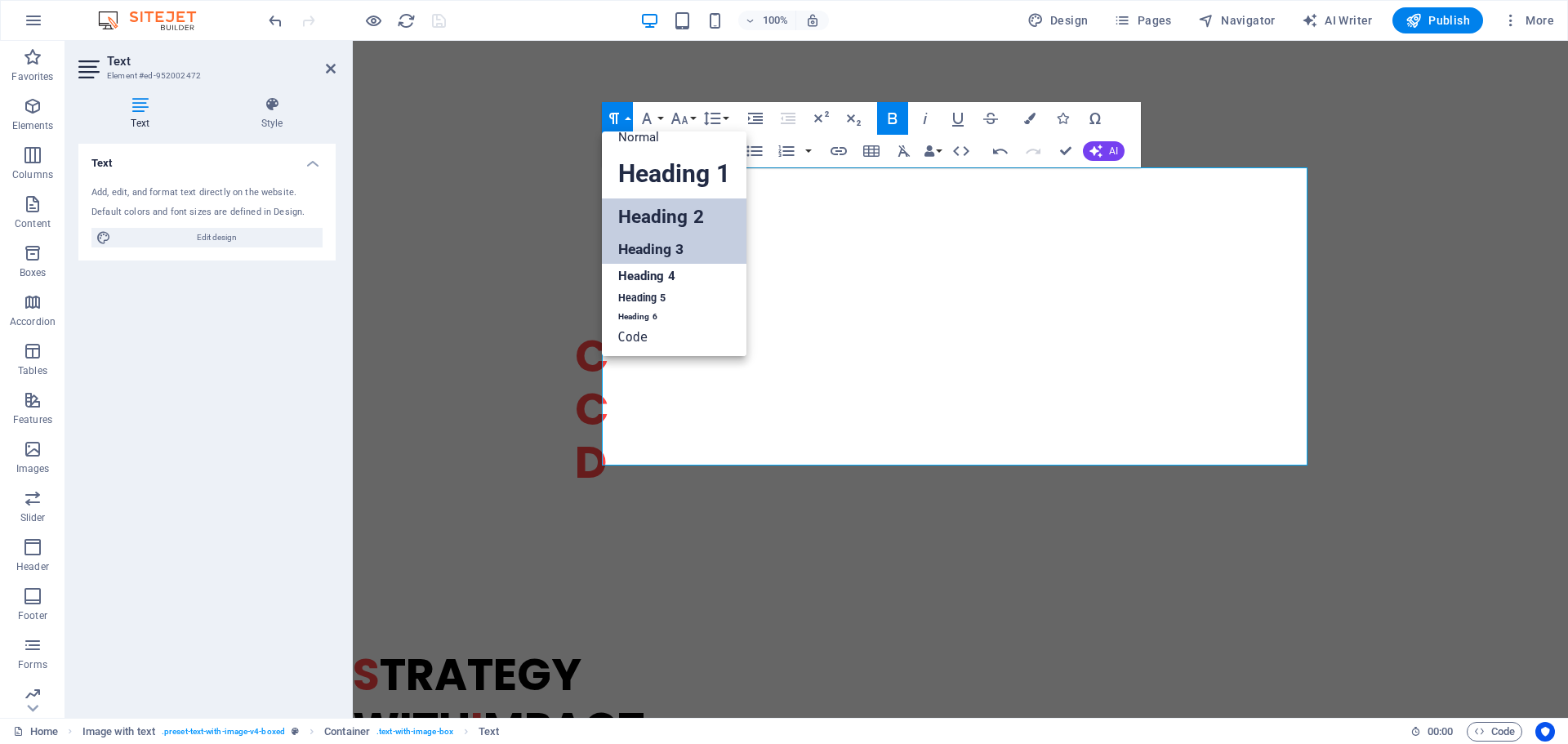
click at [645, 210] on link "Heading 2" at bounding box center [674, 217] width 145 height 37
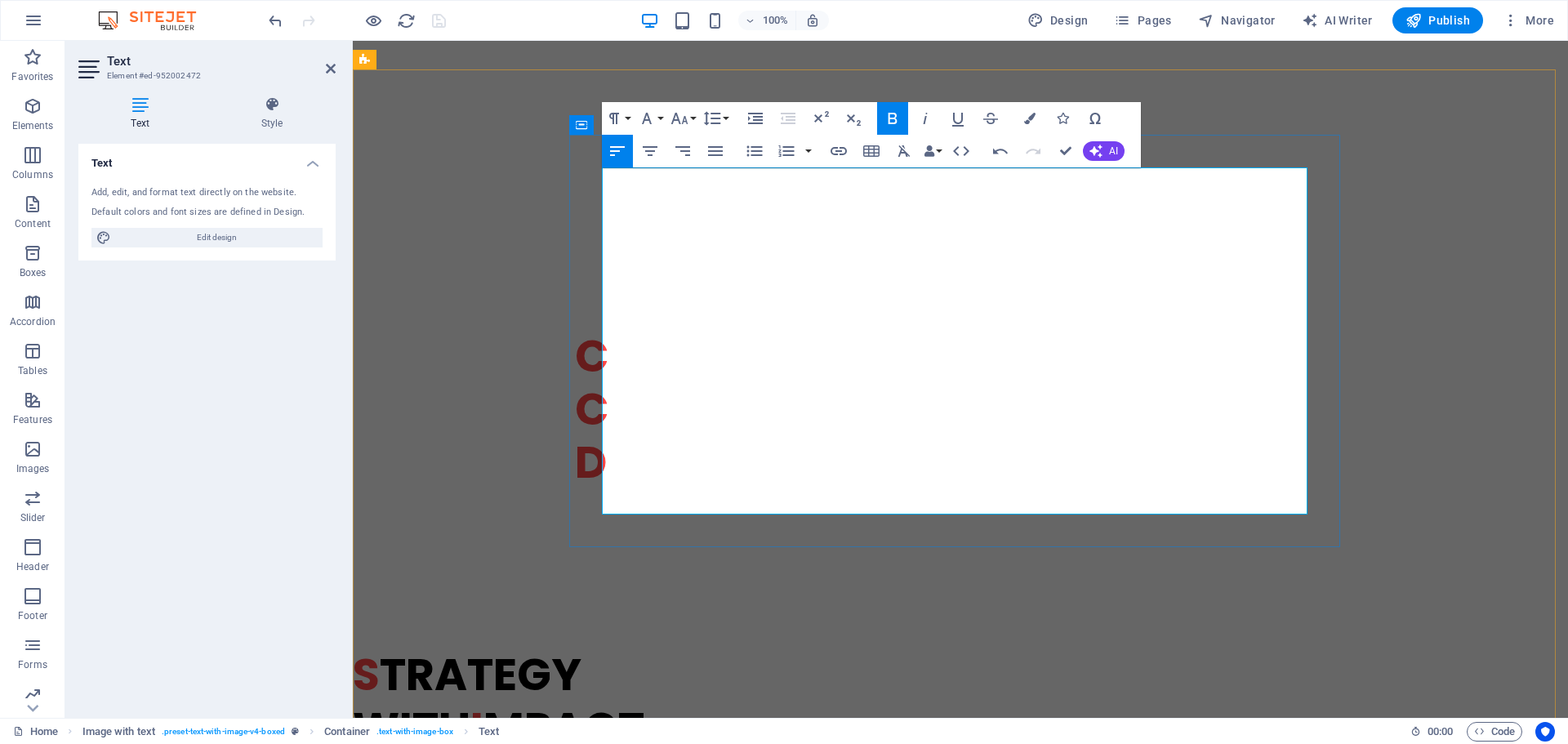
drag, startPoint x: 623, startPoint y: 188, endPoint x: 591, endPoint y: 190, distance: 32.1
click at [1025, 119] on icon "button" at bounding box center [1030, 119] width 11 height 11
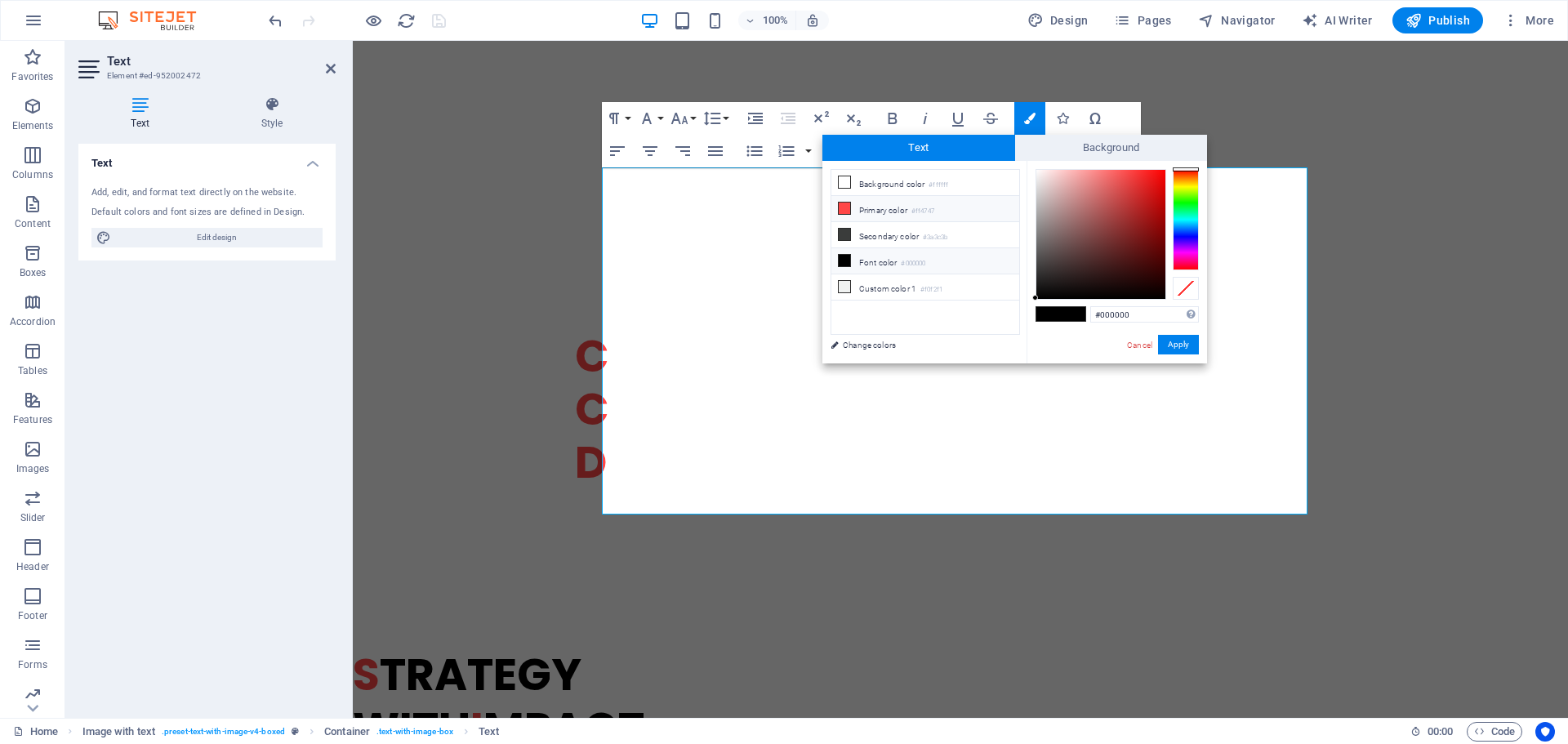
click at [918, 202] on li "Primary color #ff4747" at bounding box center [925, 209] width 188 height 26
click at [1174, 344] on button "Apply" at bounding box center [1178, 345] width 41 height 20
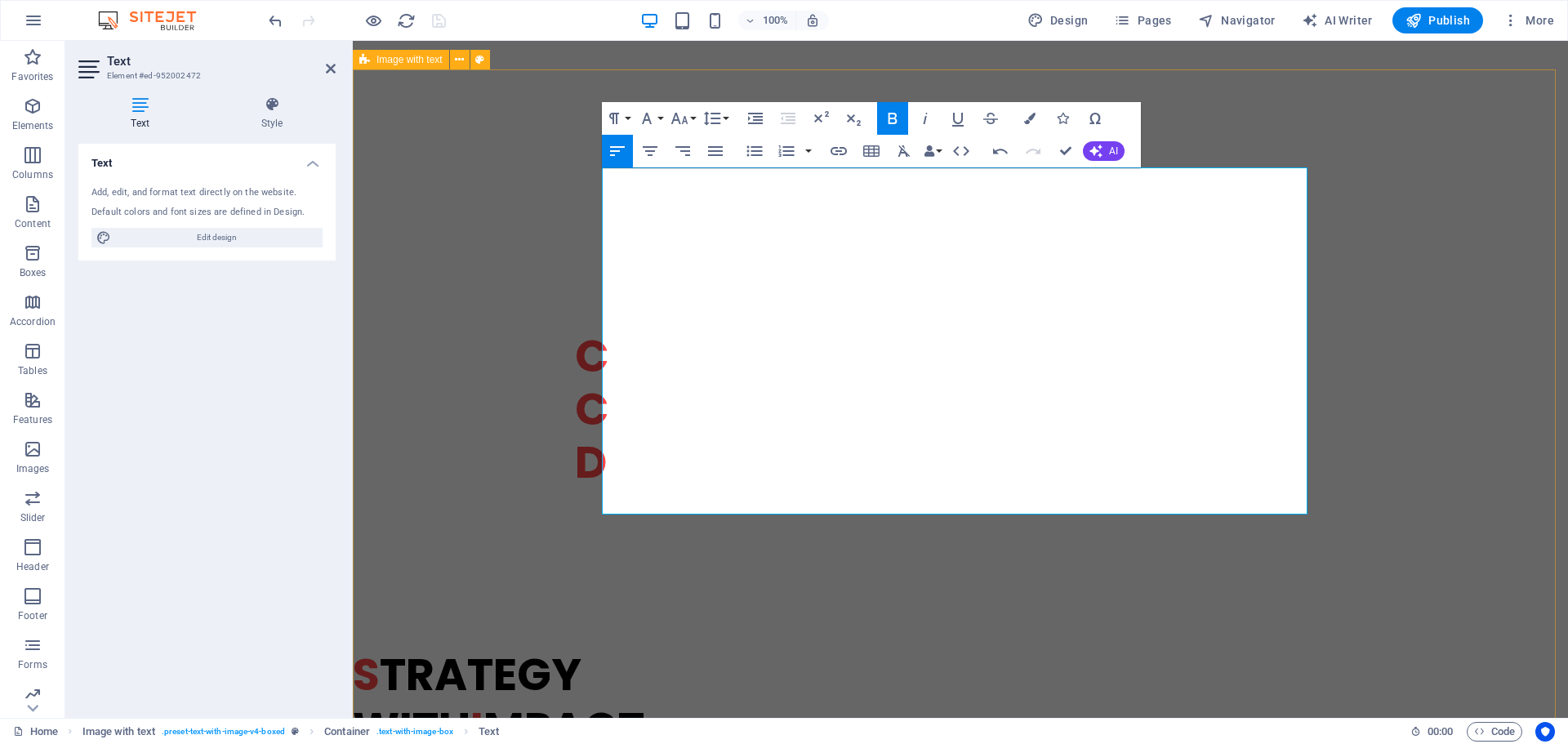
drag, startPoint x: 623, startPoint y: 220, endPoint x: 566, endPoint y: 225, distance: 57.2
click at [1028, 119] on icon "button" at bounding box center [1030, 119] width 11 height 11
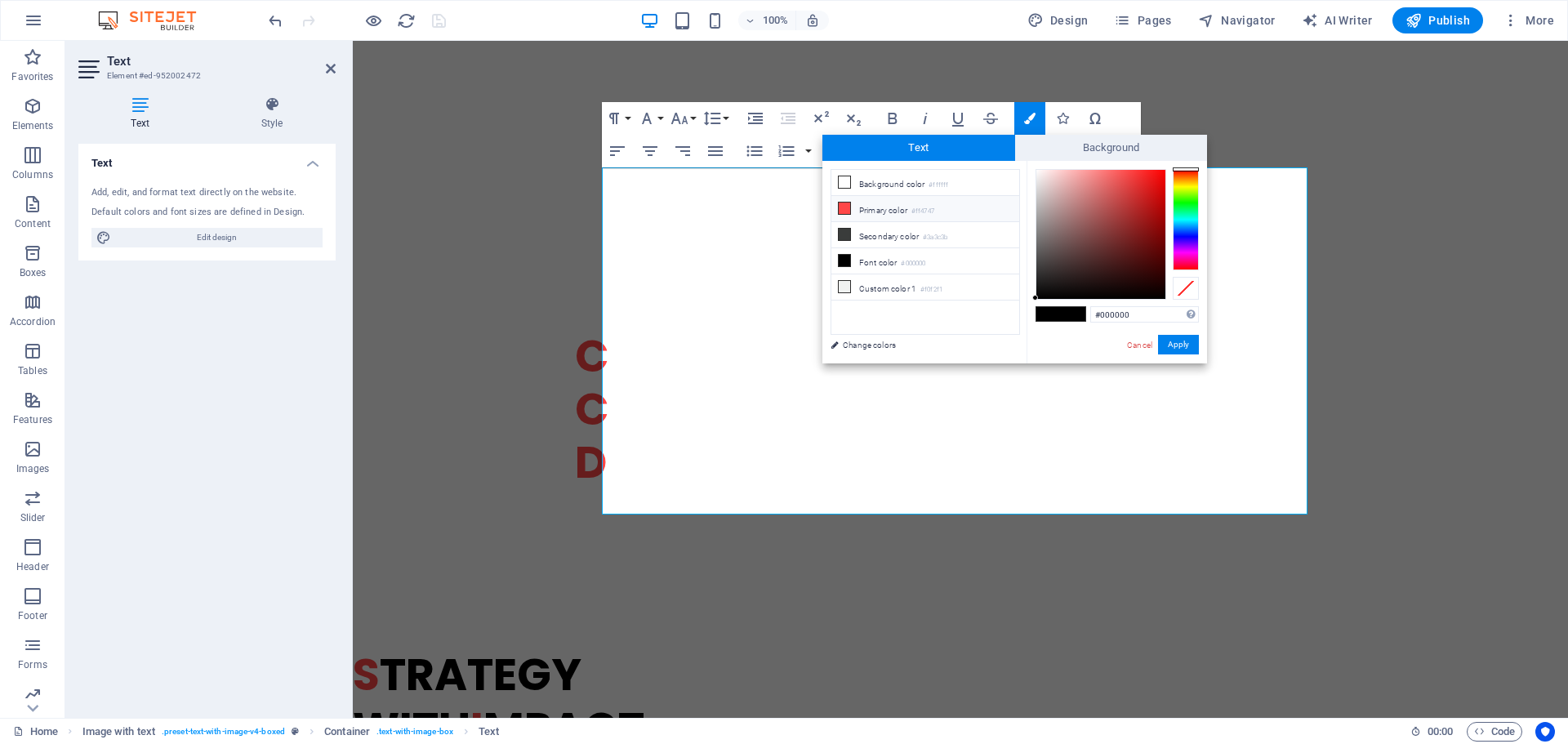
click at [921, 207] on small "#ff4747" at bounding box center [923, 212] width 23 height 11
type input "#ff4747"
click at [1174, 345] on button "Apply" at bounding box center [1178, 345] width 41 height 20
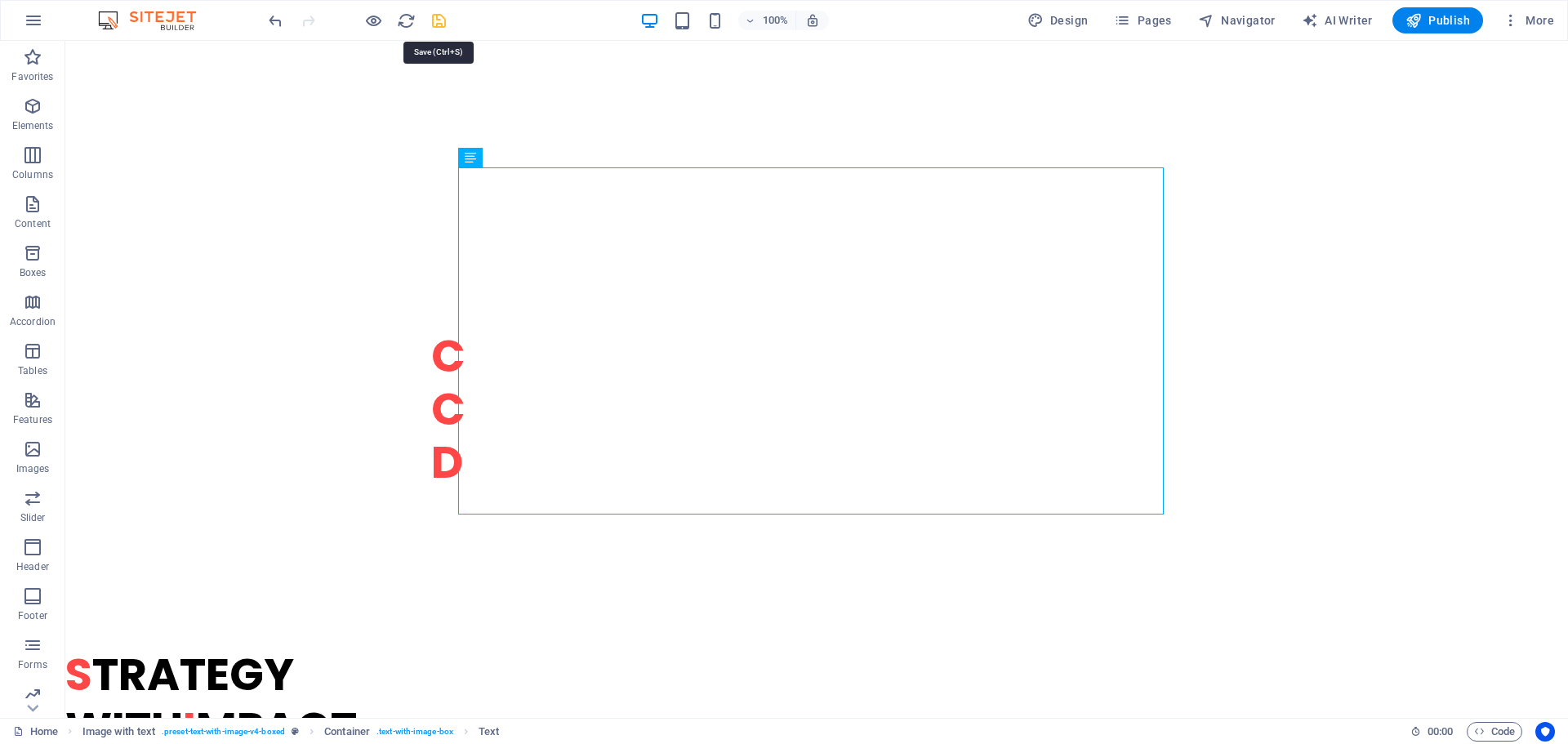
click at [434, 23] on icon "save" at bounding box center [438, 20] width 19 height 19
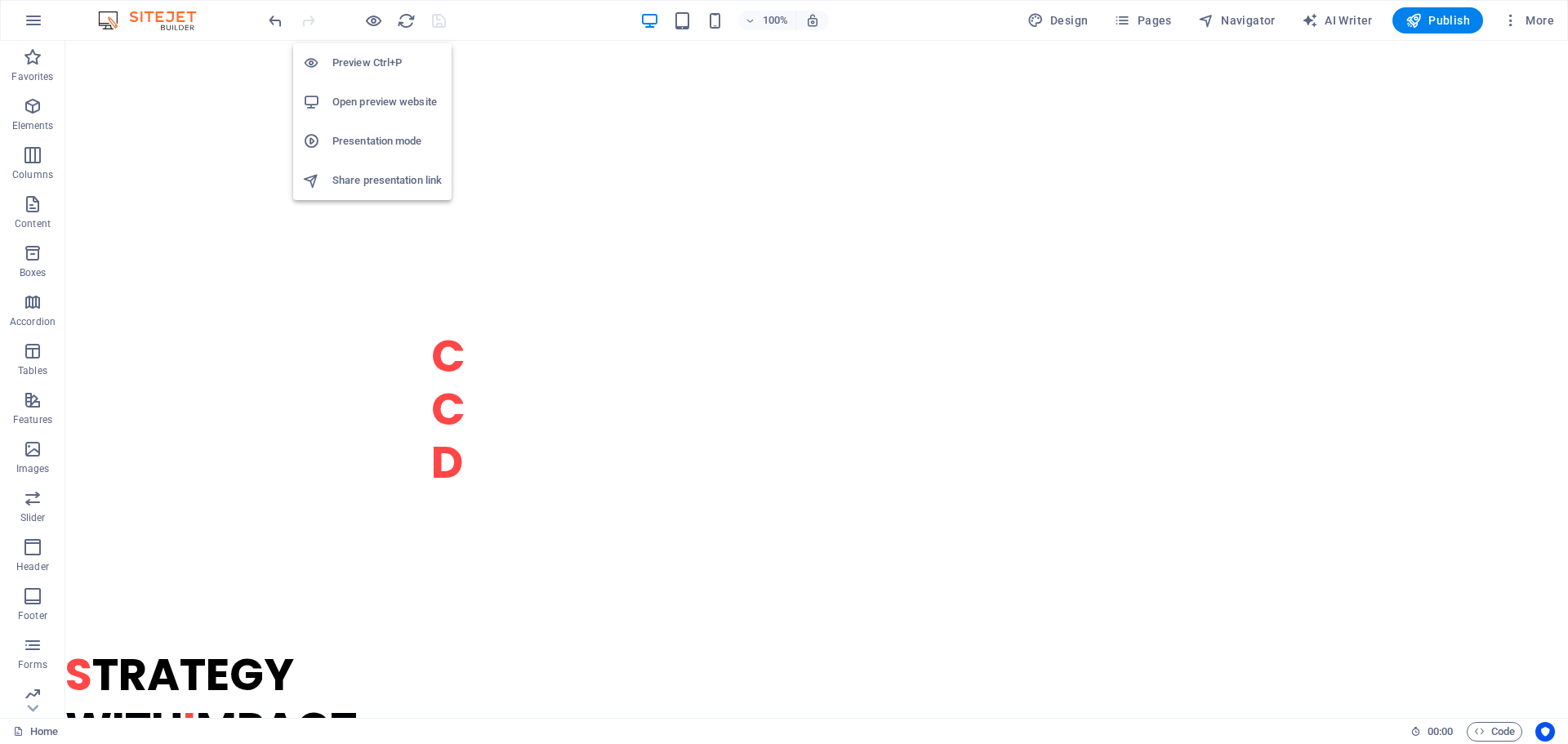
click at [376, 98] on h6 "Open preview website" at bounding box center [388, 102] width 110 height 20
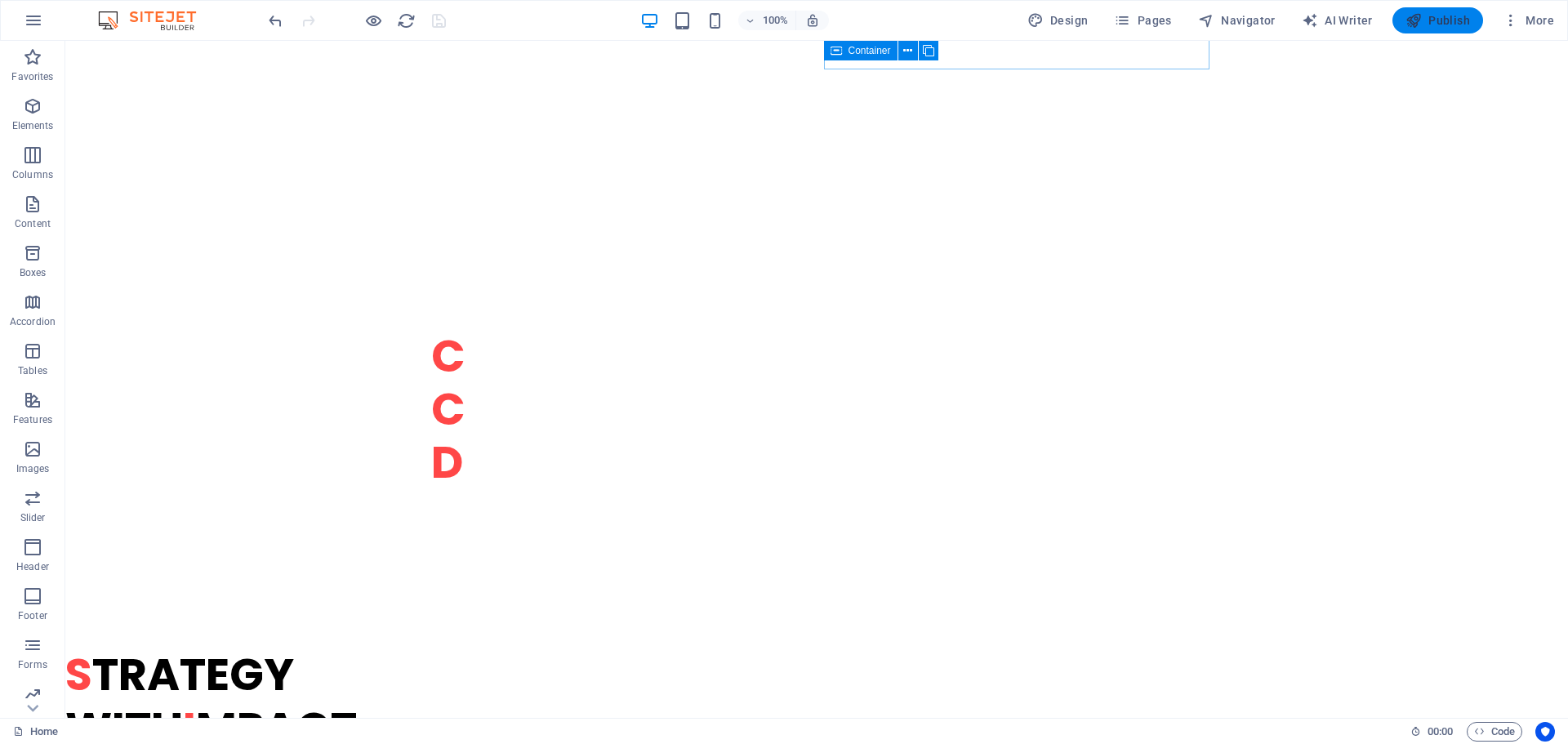
click at [1440, 20] on span "Publish" at bounding box center [1437, 20] width 65 height 16
